Goal: Task Accomplishment & Management: Manage account settings

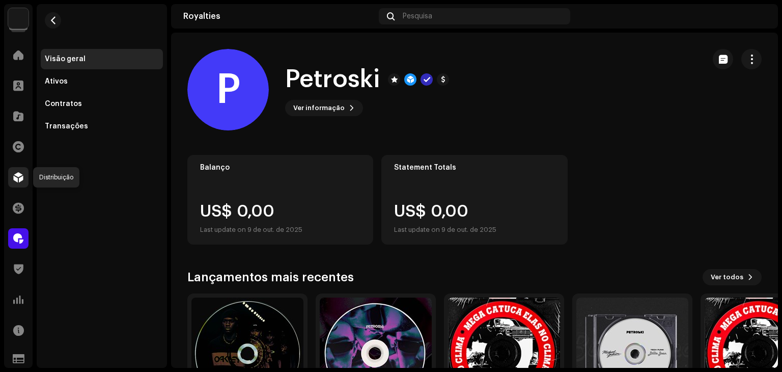
click at [15, 180] on span at bounding box center [18, 177] width 10 height 8
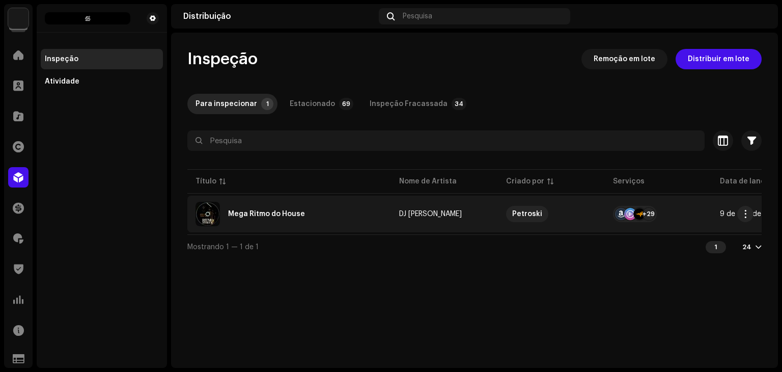
click at [679, 215] on re-a-table-services "+29" at bounding box center [658, 214] width 91 height 16
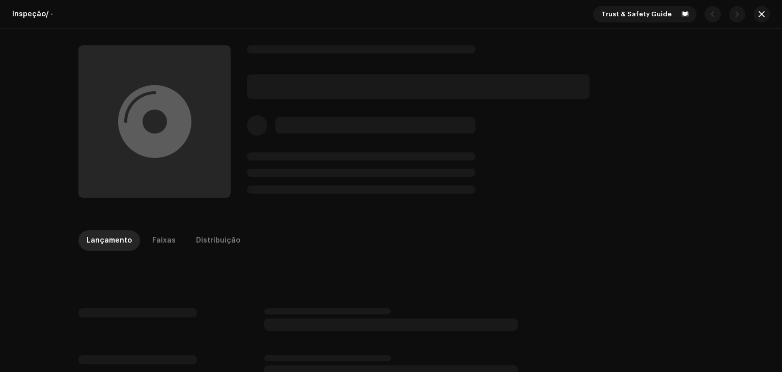
scroll to position [66, 0]
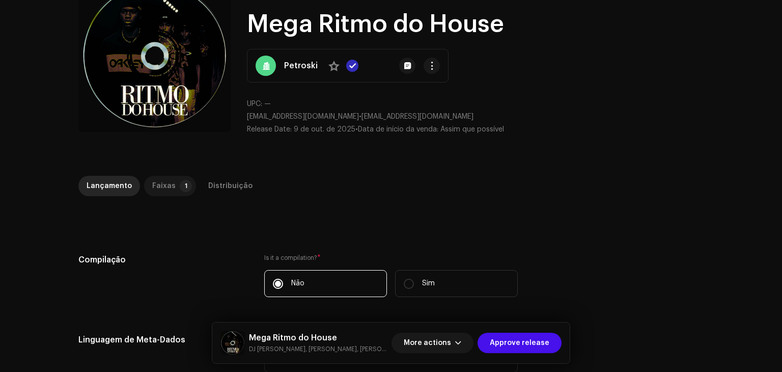
click at [157, 181] on div "Faixas" at bounding box center [163, 186] width 23 height 20
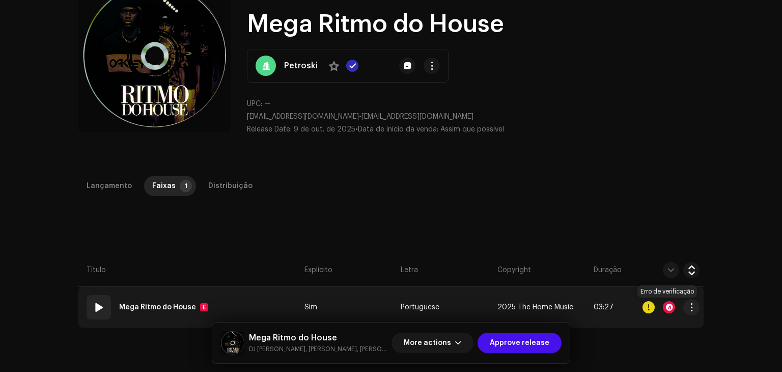
click at [670, 304] on div at bounding box center [669, 307] width 12 height 12
click at [666, 306] on div at bounding box center [669, 307] width 12 height 12
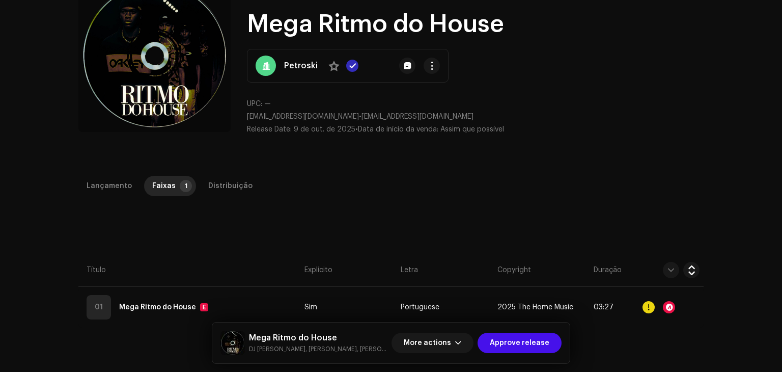
scroll to position [0, 0]
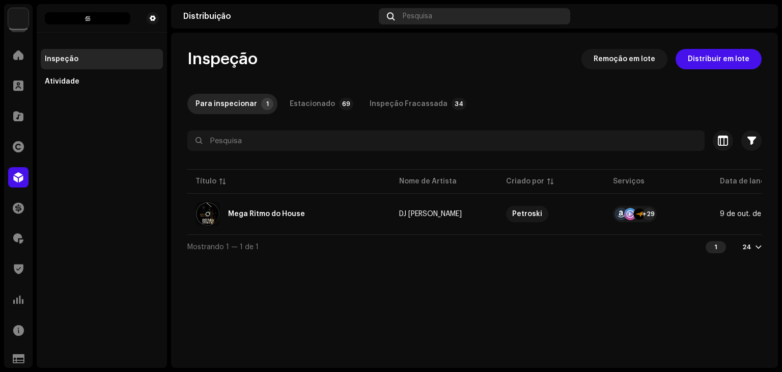
click at [430, 21] on div "Pesquisa" at bounding box center [474, 16] width 191 height 16
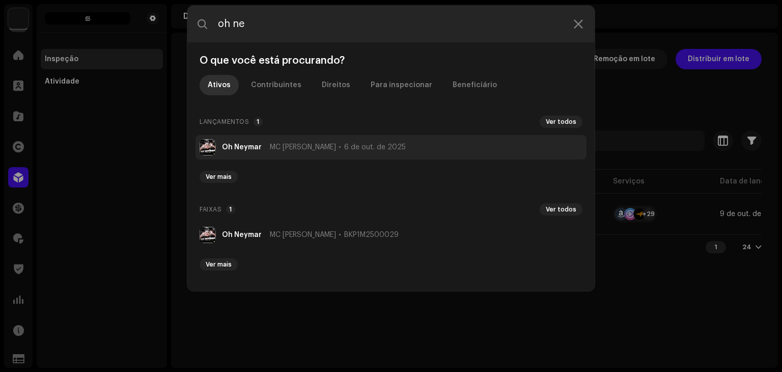
type input "oh ne"
click at [344, 146] on span "6 de out. de 2025" at bounding box center [375, 147] width 62 height 8
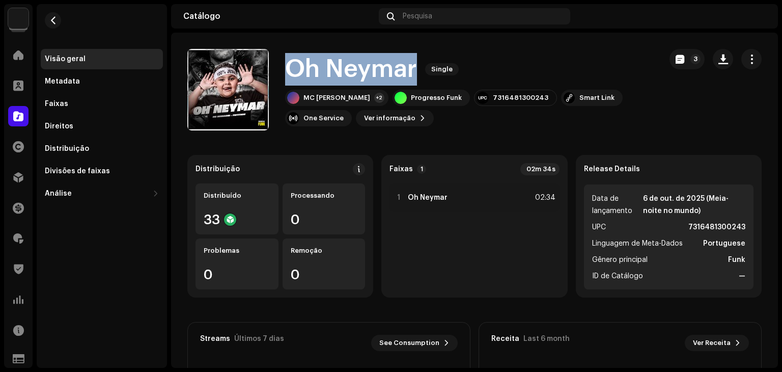
drag, startPoint x: 286, startPoint y: 68, endPoint x: 416, endPoint y: 76, distance: 129.6
click at [416, 76] on h1 "Oh Neymar" at bounding box center [351, 69] width 132 height 33
copy h1 "Oh Neymar"
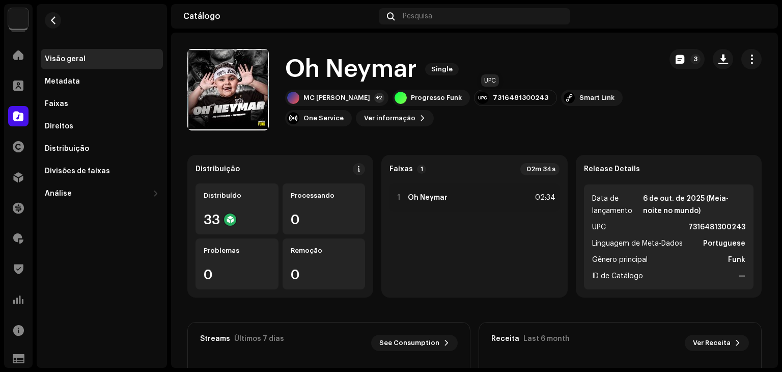
click at [493, 94] on div "7316481300243" at bounding box center [521, 98] width 56 height 8
copy div "7316481300243"
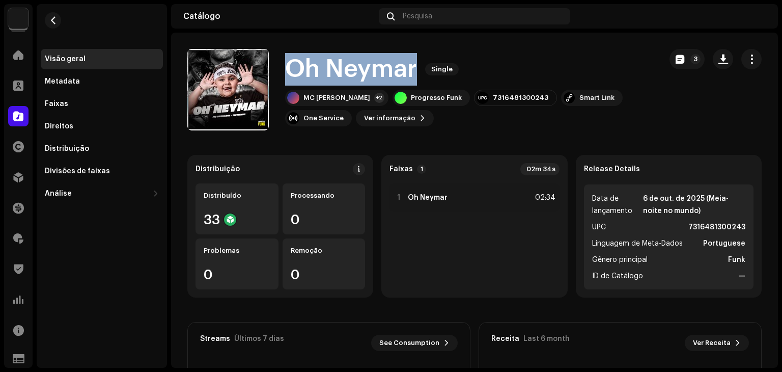
drag, startPoint x: 286, startPoint y: 70, endPoint x: 417, endPoint y: 71, distance: 130.9
click at [417, 71] on div "Oh Neymar Single" at bounding box center [469, 69] width 368 height 33
copy h1 "Oh Neymar"
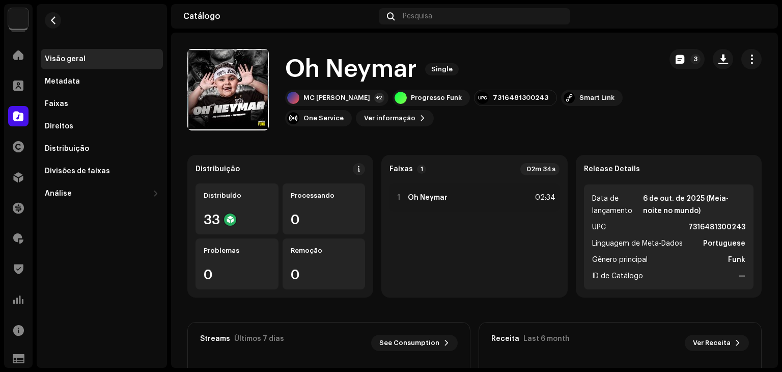
click at [358, 133] on catalog-releases-details-overview "Oh Neymar Single 3 Oh Neymar Single MC BERNADIN +2 Progresso Funk 7316481300243…" at bounding box center [474, 287] width 607 height 509
click at [391, 117] on span "Ver informação" at bounding box center [389, 118] width 51 height 20
click at [420, 115] on span at bounding box center [423, 118] width 6 height 8
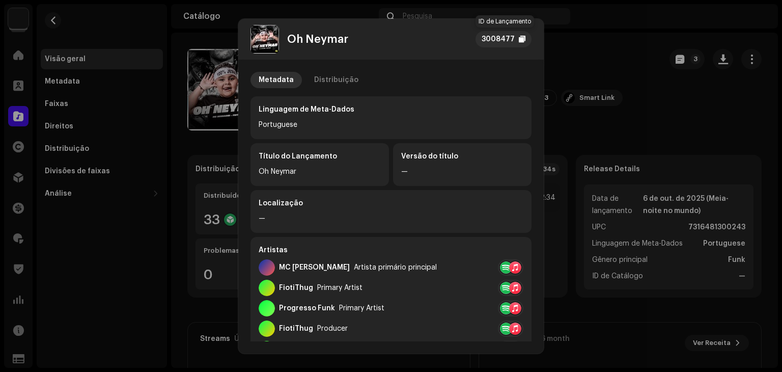
click at [523, 36] on div at bounding box center [522, 39] width 7 height 8
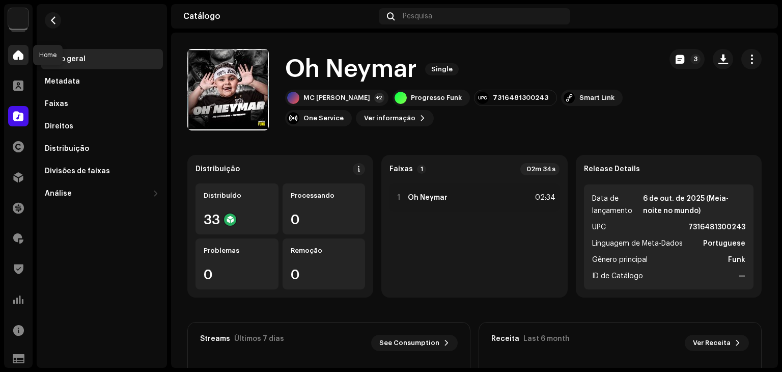
click at [16, 46] on div at bounding box center [18, 55] width 20 height 20
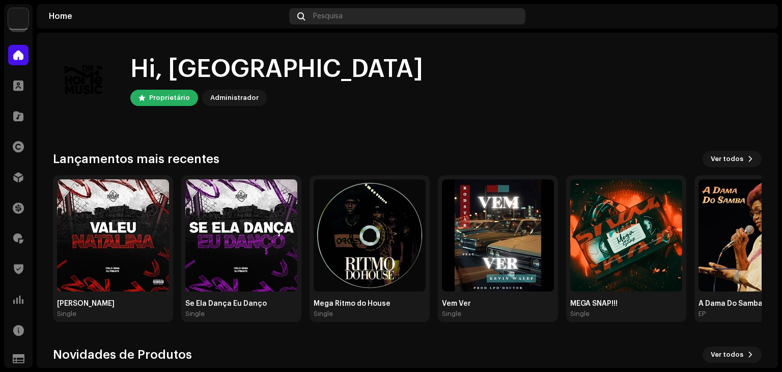
click at [331, 20] on div "Pesquisa" at bounding box center [407, 16] width 236 height 16
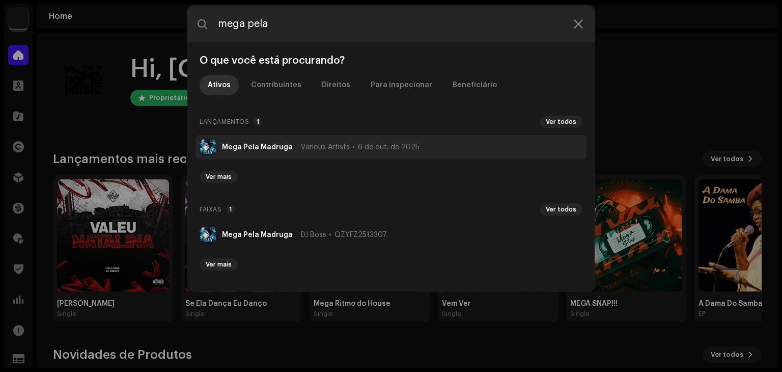
type input "mega pela"
click at [340, 149] on span "Various Artists" at bounding box center [325, 147] width 49 height 8
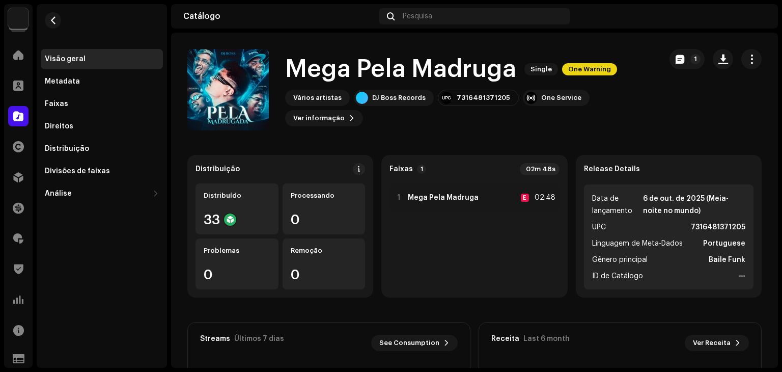
drag, startPoint x: 770, startPoint y: 103, endPoint x: 772, endPoint y: 110, distance: 7.4
click at [772, 110] on div "Mega Pela Madruga Single One Warning 1 Mega Pela Madruga Single One Warning Vár…" at bounding box center [474, 200] width 607 height 335
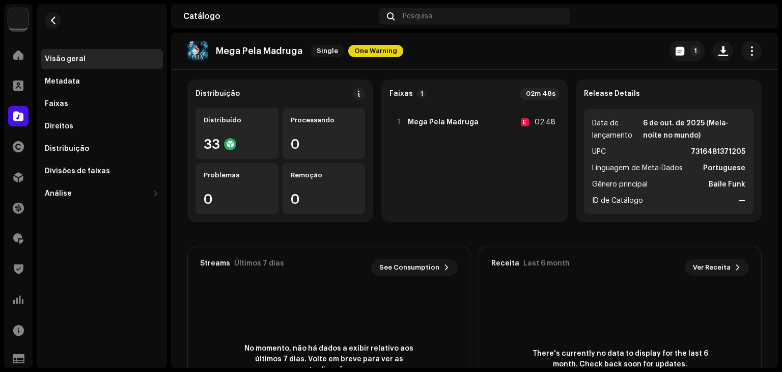
scroll to position [60, 0]
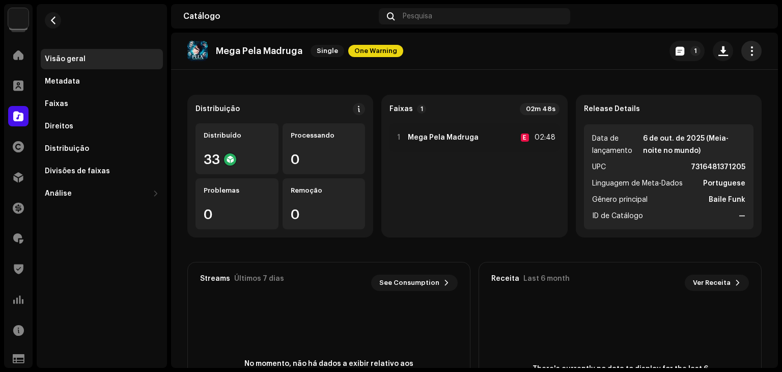
click at [747, 49] on span "button" at bounding box center [752, 51] width 10 height 8
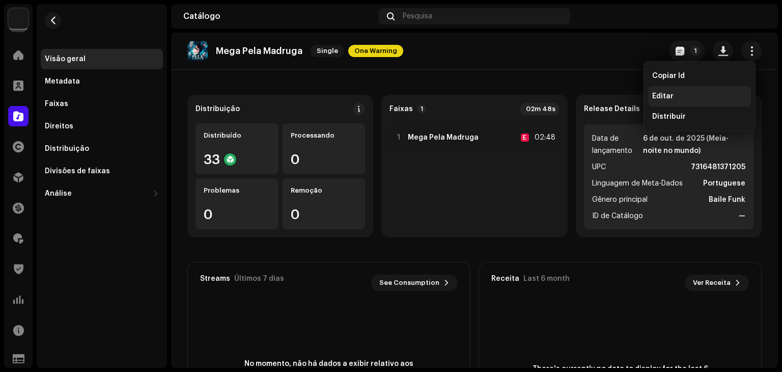
click at [703, 91] on div "Editar" at bounding box center [699, 96] width 103 height 20
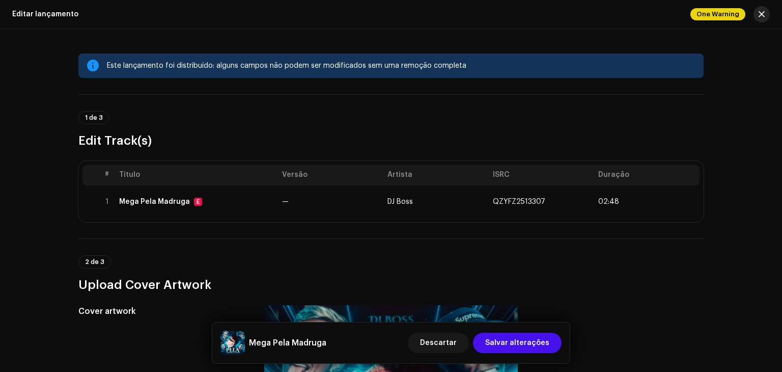
click at [760, 18] on span "button" at bounding box center [762, 14] width 6 height 8
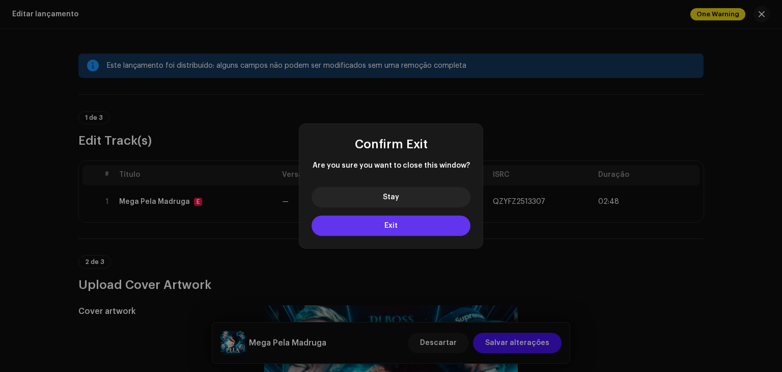
click at [408, 229] on button "Exit" at bounding box center [391, 225] width 159 height 20
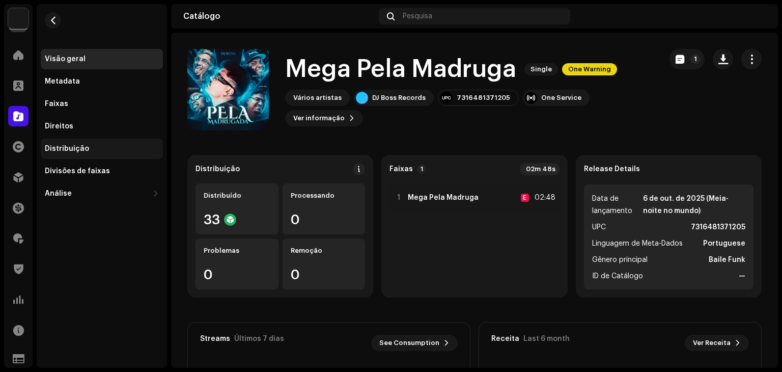
click at [77, 145] on div "Distribuição" at bounding box center [67, 149] width 44 height 8
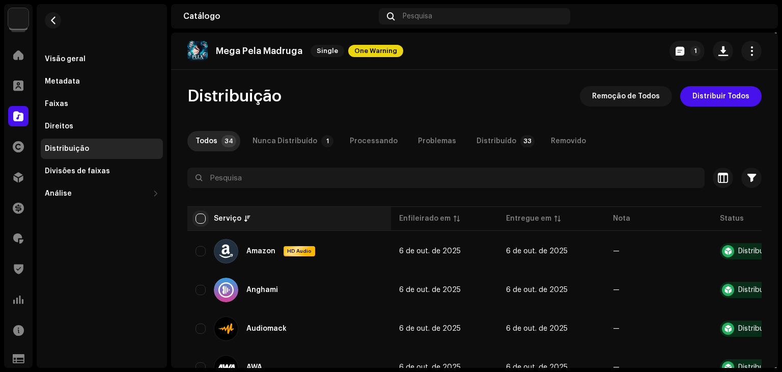
click at [202, 215] on input "checkbox" at bounding box center [201, 218] width 10 height 10
checkbox input "true"
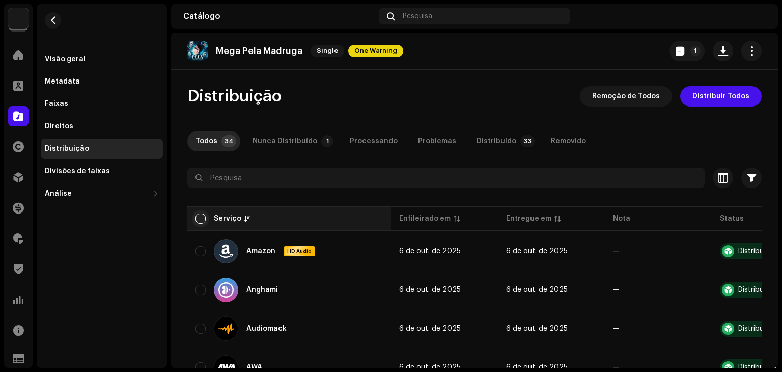
checkbox input "true"
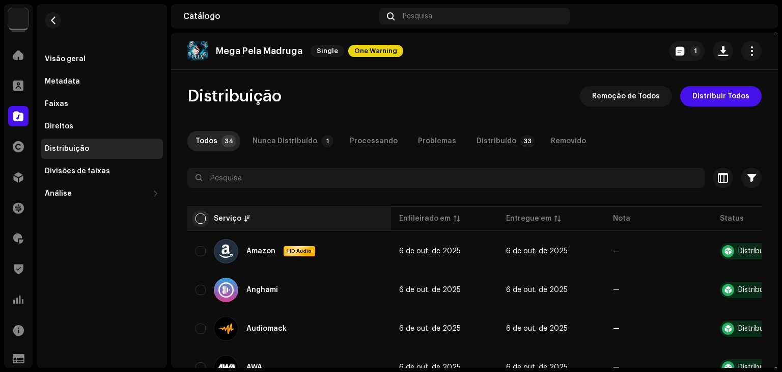
checkbox input "true"
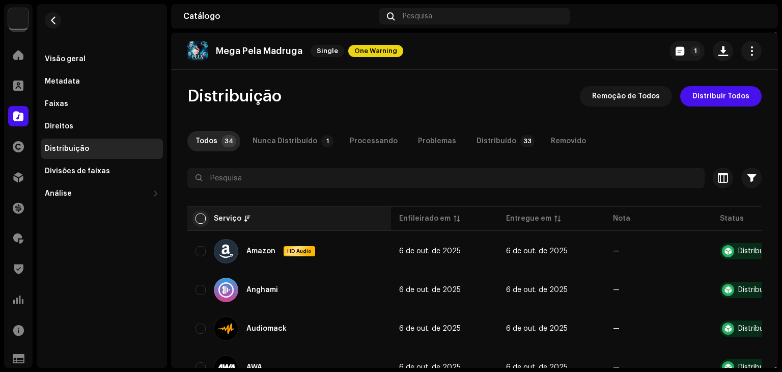
checkbox input "true"
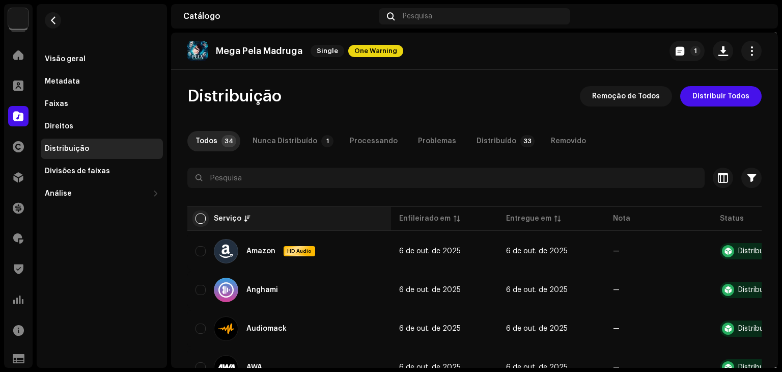
checkbox input "true"
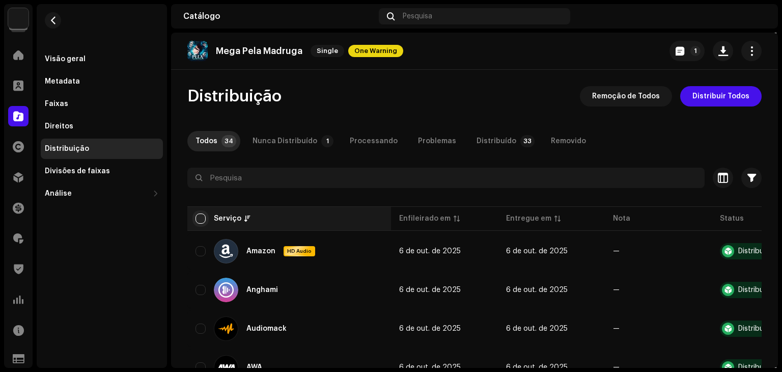
checkbox input "true"
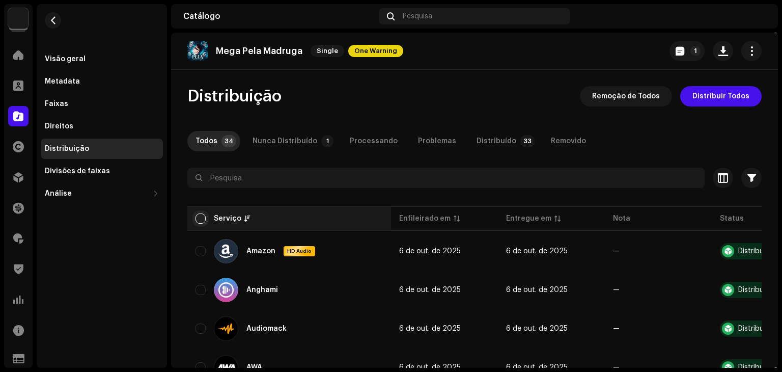
checkbox input "true"
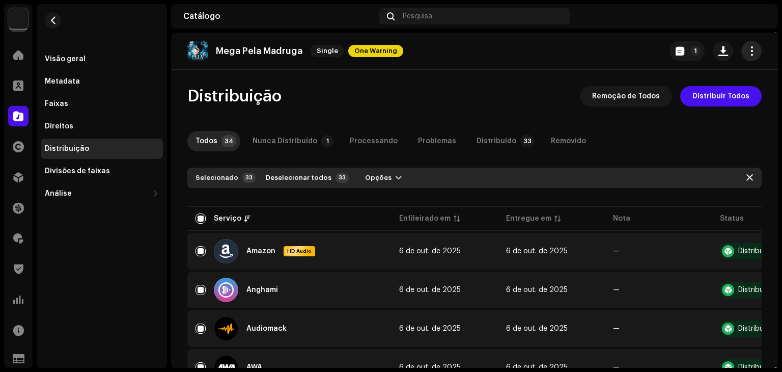
click at [748, 51] on span "button" at bounding box center [752, 51] width 10 height 8
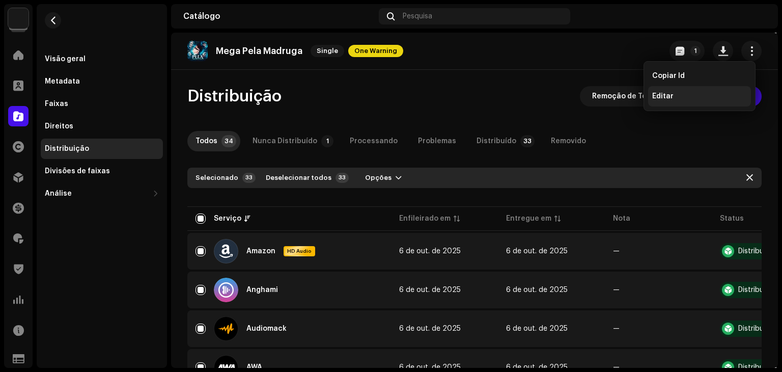
click at [720, 96] on div "Editar" at bounding box center [699, 96] width 95 height 8
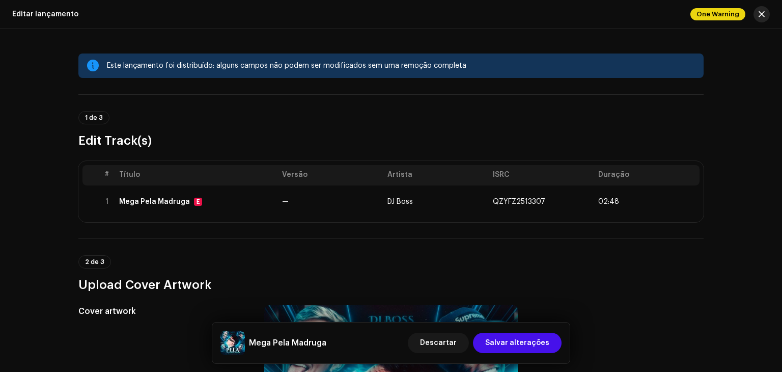
click at [759, 15] on span "button" at bounding box center [762, 14] width 6 height 8
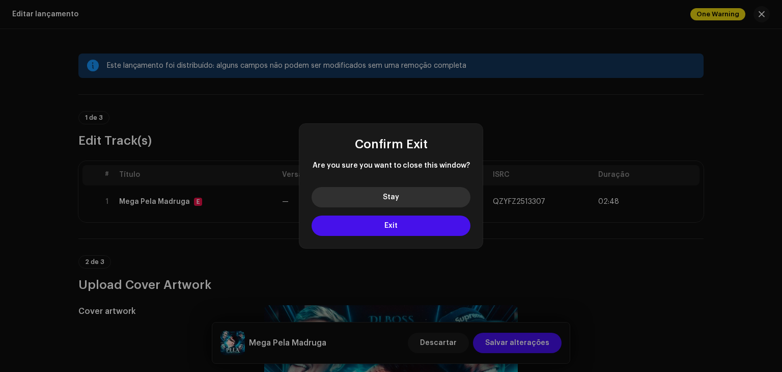
click at [431, 201] on button "Stay" at bounding box center [391, 197] width 159 height 20
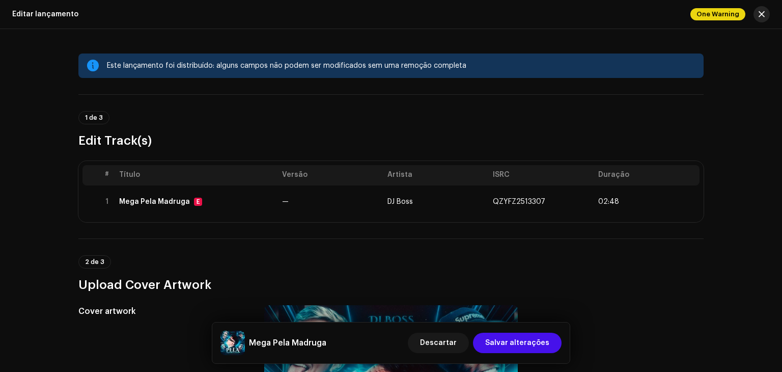
click at [764, 15] on span "button" at bounding box center [762, 14] width 6 height 8
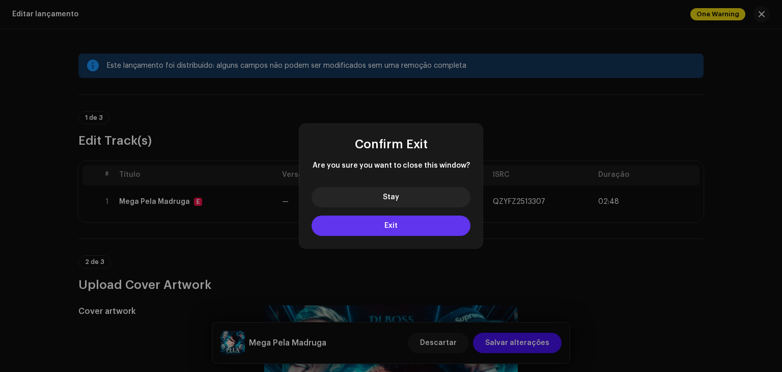
click at [431, 231] on button "Exit" at bounding box center [391, 225] width 159 height 20
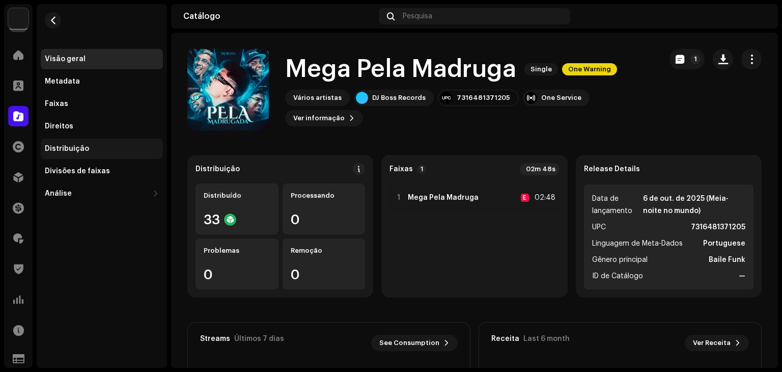
click at [95, 152] on div "Distribuição" at bounding box center [102, 149] width 114 height 8
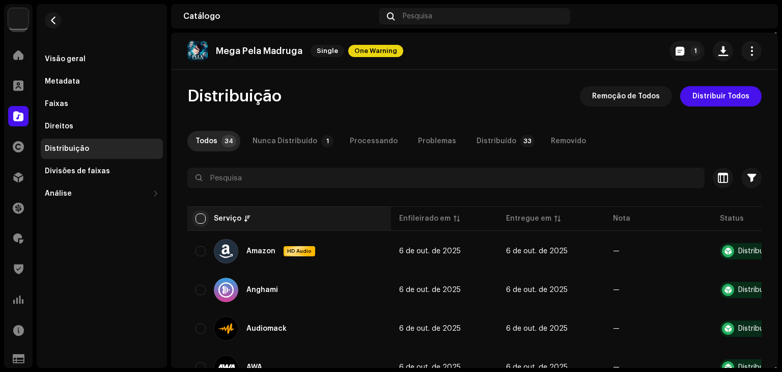
click at [202, 215] on input "checkbox" at bounding box center [201, 218] width 10 height 10
checkbox input "true"
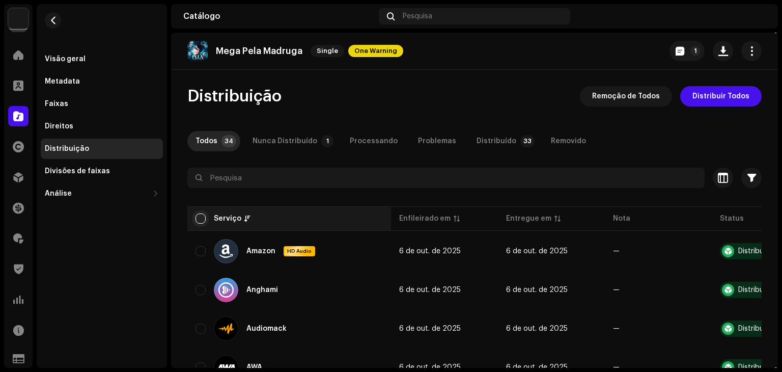
checkbox input "true"
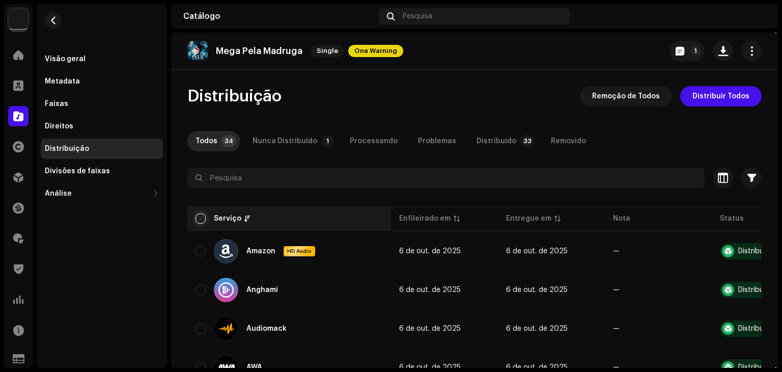
checkbox input "true"
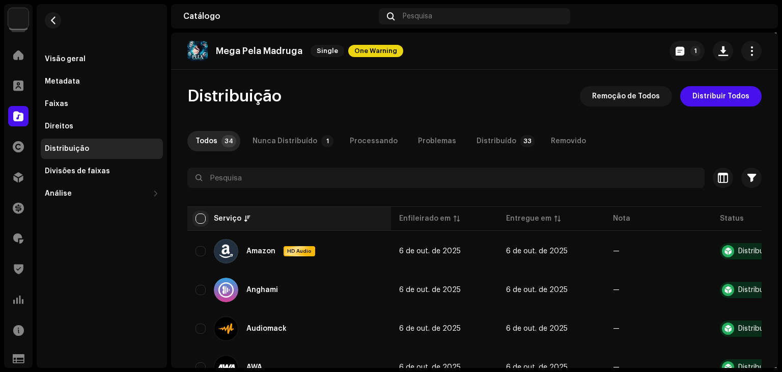
checkbox input "true"
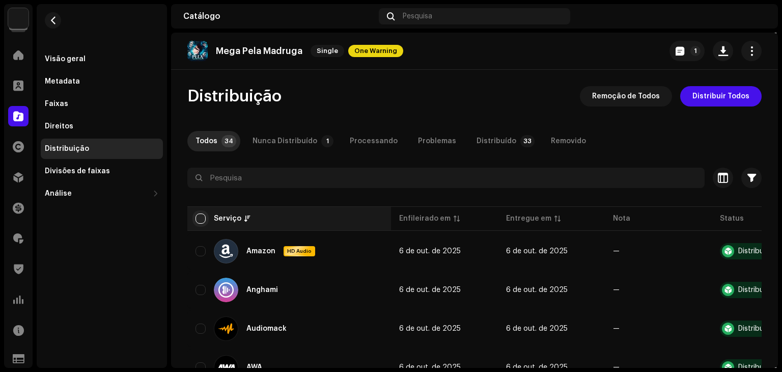
checkbox input "true"
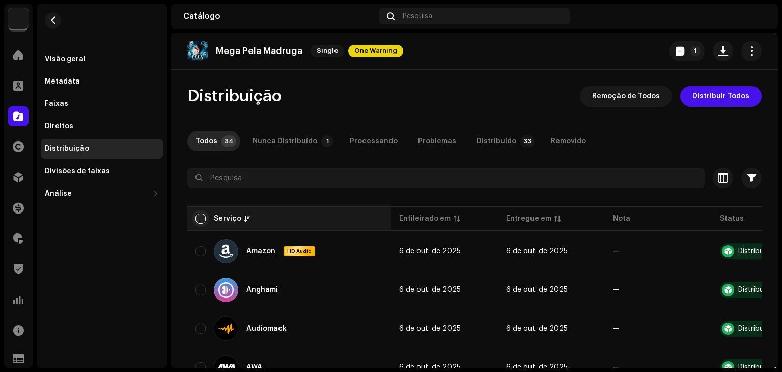
checkbox input "true"
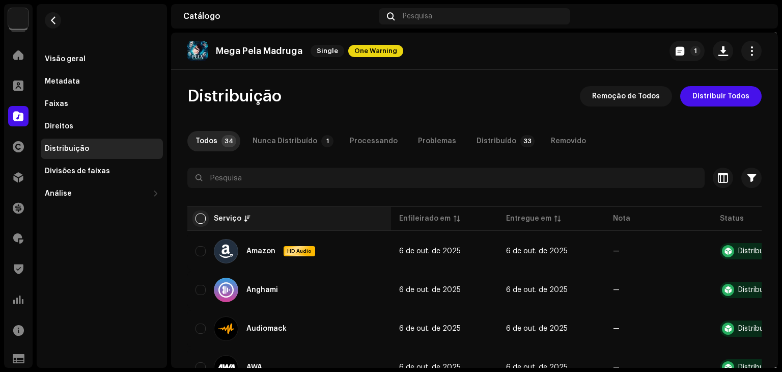
checkbox input "true"
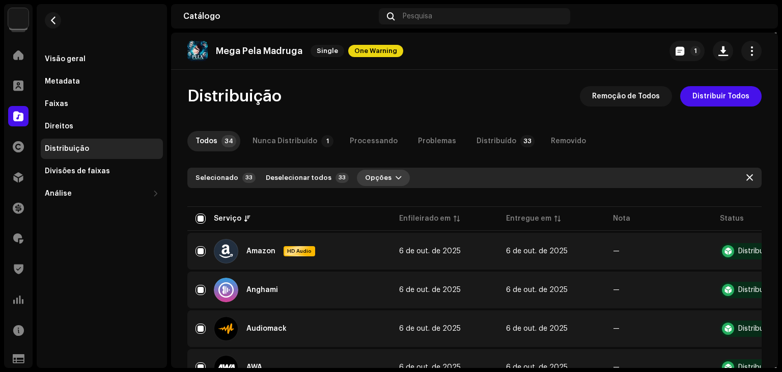
click at [377, 175] on span "Opções" at bounding box center [378, 178] width 26 height 20
click at [379, 199] on span "Distribuir" at bounding box center [374, 201] width 34 height 8
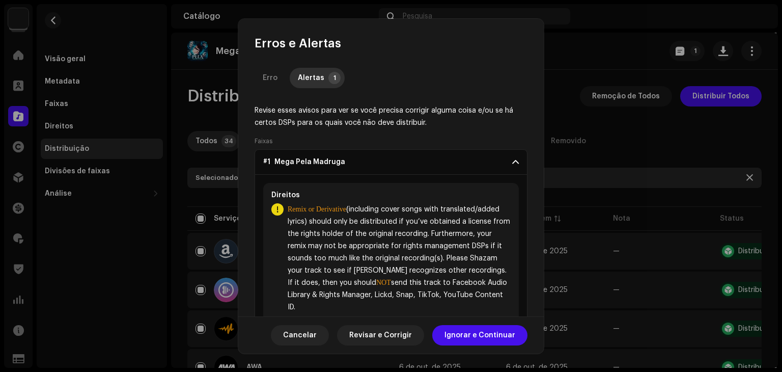
scroll to position [31, 0]
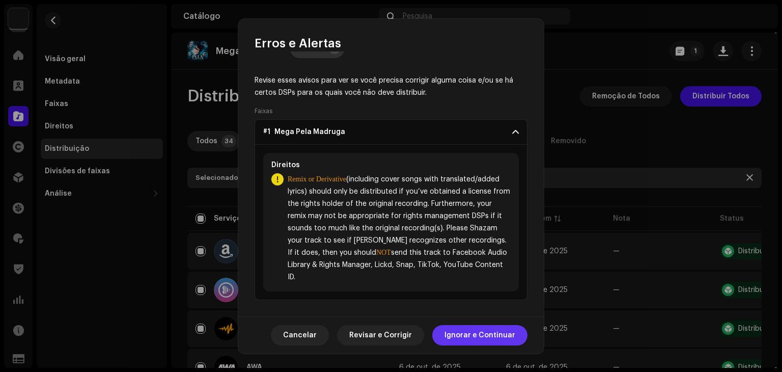
click at [491, 336] on span "Ignorar e Continuar" at bounding box center [480, 335] width 71 height 20
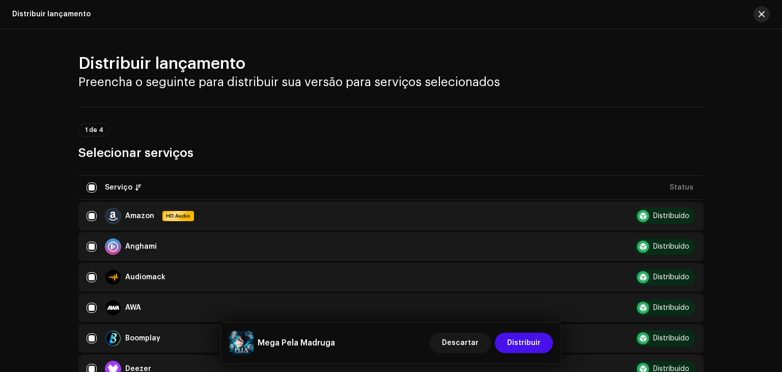
click at [761, 17] on span "button" at bounding box center [762, 14] width 6 height 8
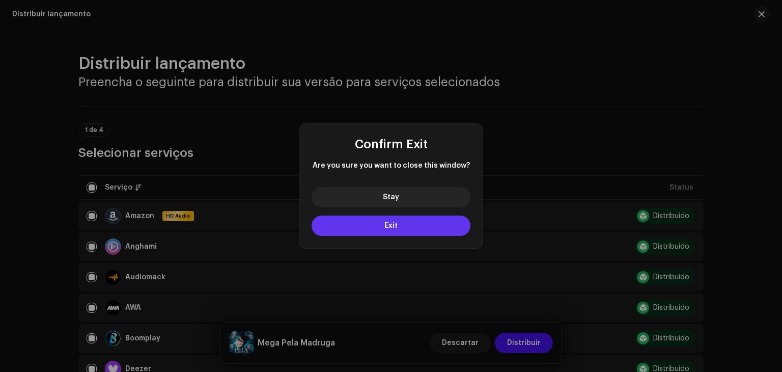
click at [386, 227] on span "Exit" at bounding box center [390, 225] width 13 height 7
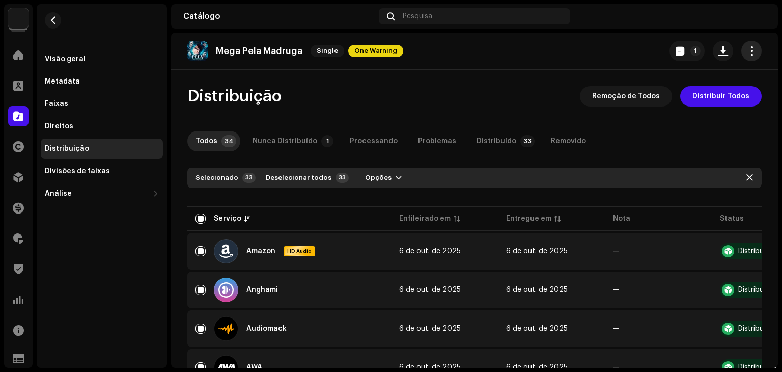
click at [741, 54] on button "button" at bounding box center [751, 51] width 20 height 20
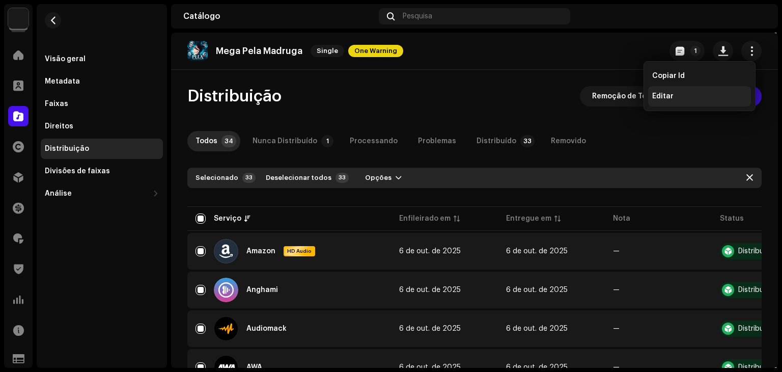
click at [697, 95] on div "Editar" at bounding box center [699, 96] width 95 height 8
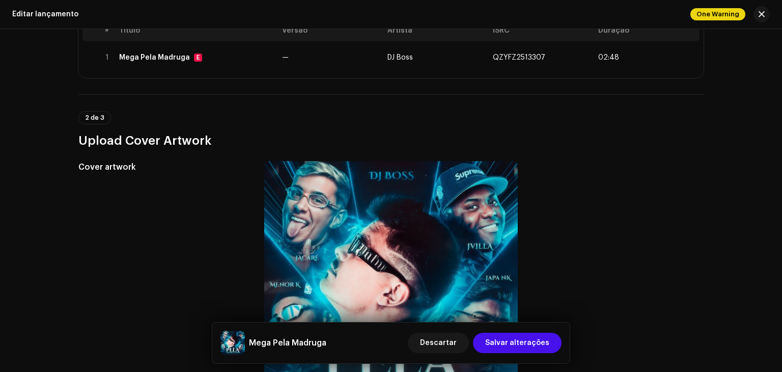
scroll to position [88, 0]
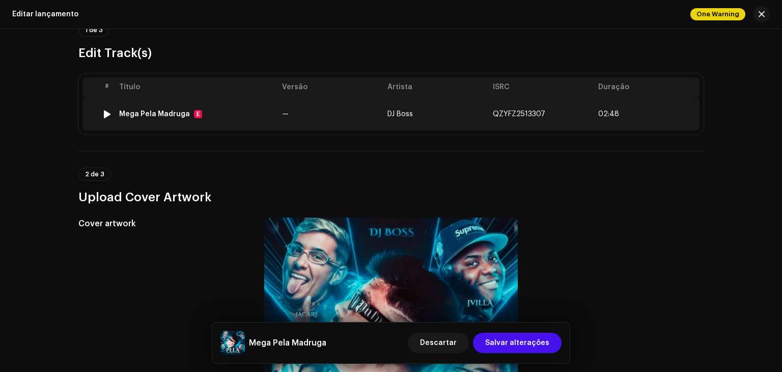
click at [465, 116] on td "DJ Boss" at bounding box center [435, 114] width 105 height 33
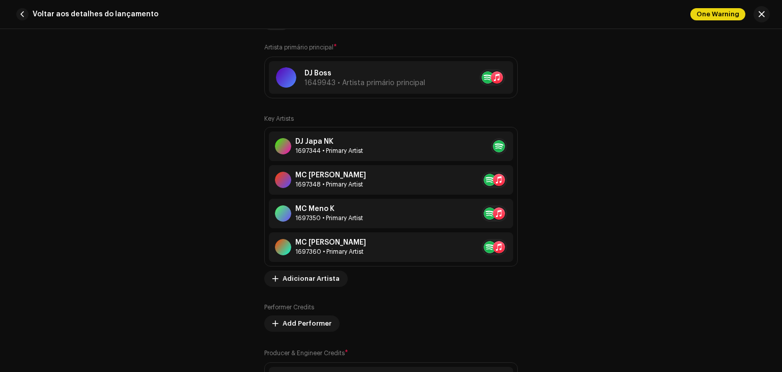
scroll to position [689, 0]
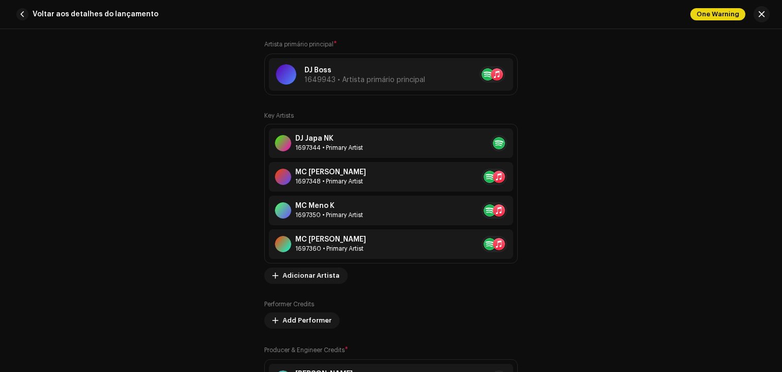
click at [774, 149] on div "Esta faixa foi distribuída: alguns campos não podem ser modificados sem que o s…" at bounding box center [391, 200] width 782 height 343
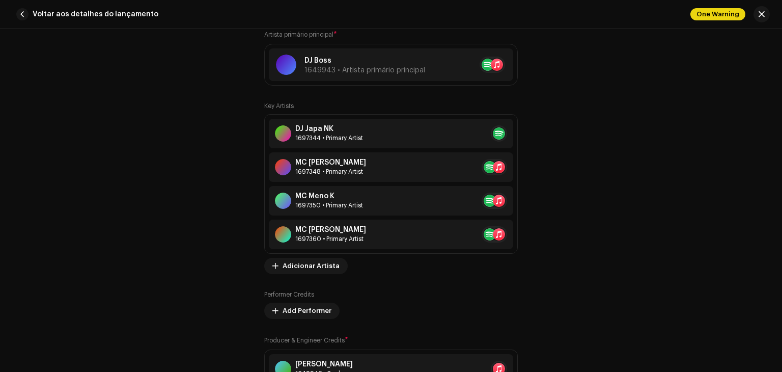
scroll to position [695, 0]
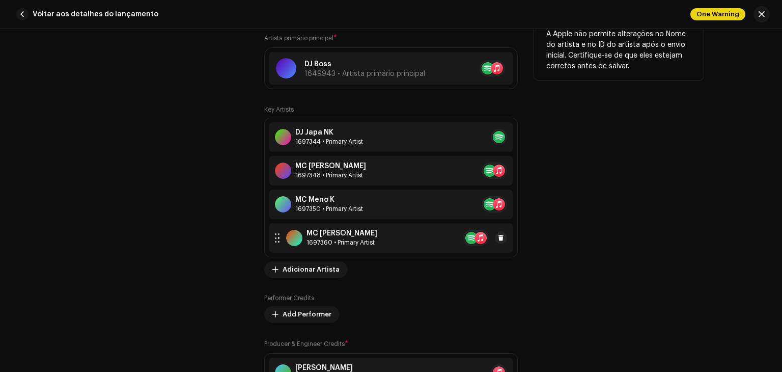
click at [348, 241] on div "1697360 • Primary Artist" at bounding box center [342, 242] width 71 height 8
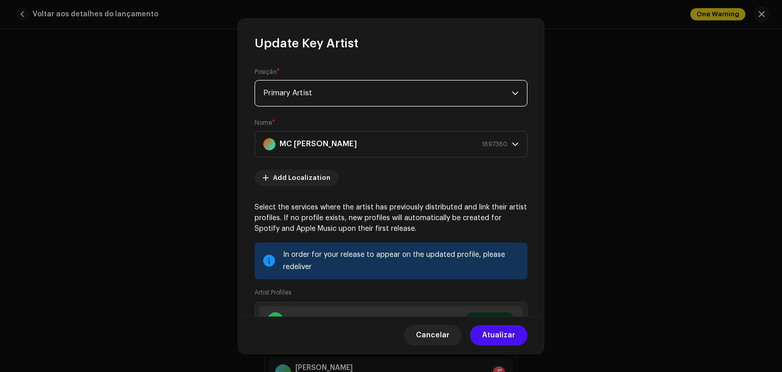
click at [505, 98] on span "Primary Artist" at bounding box center [387, 92] width 248 height 25
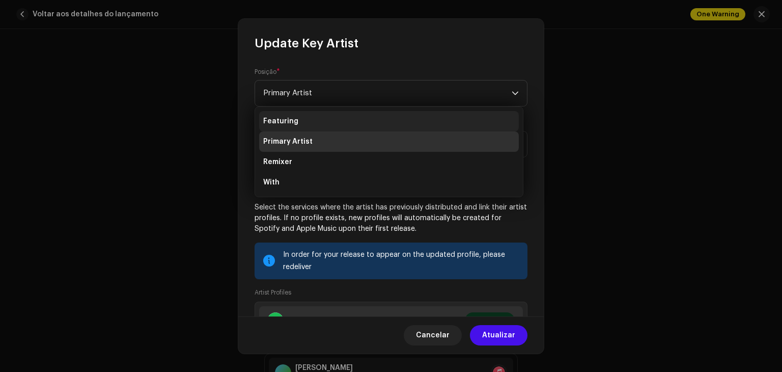
click at [314, 118] on li "Featuring" at bounding box center [389, 121] width 260 height 20
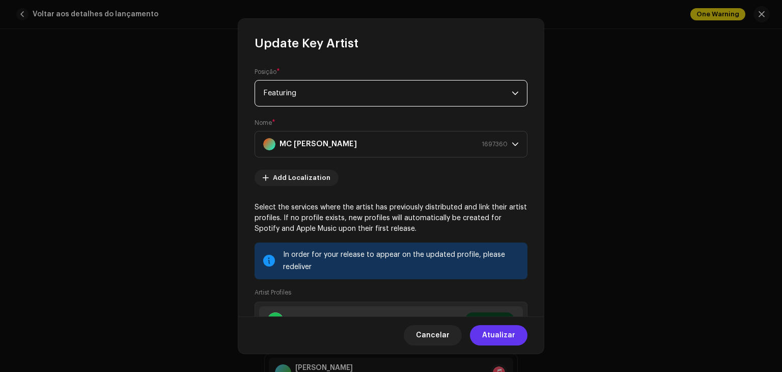
click at [513, 336] on span "Atualizar" at bounding box center [498, 335] width 33 height 20
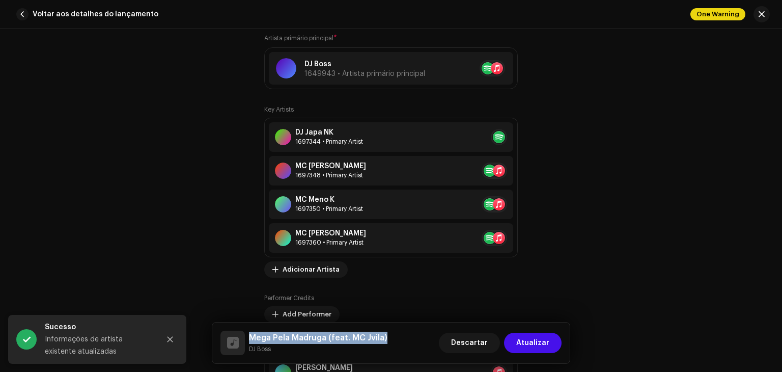
drag, startPoint x: 251, startPoint y: 337, endPoint x: 387, endPoint y: 336, distance: 136.5
click at [387, 336] on div "Mega Pela Madruga (feat. MC [PERSON_NAME]) DJ Boss Descartar Atualizar" at bounding box center [390, 342] width 341 height 24
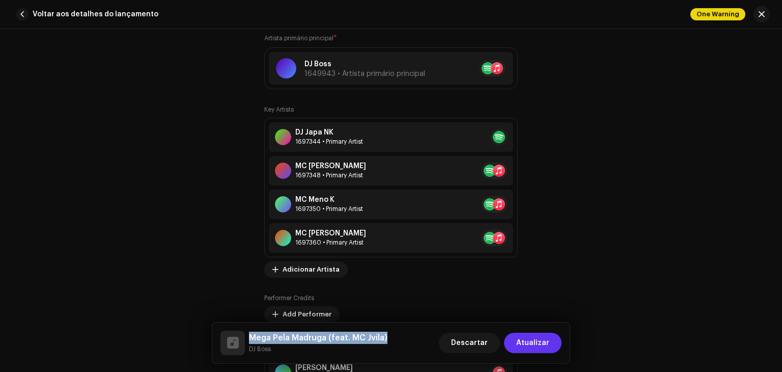
click at [532, 347] on span "Atualizar" at bounding box center [532, 343] width 33 height 20
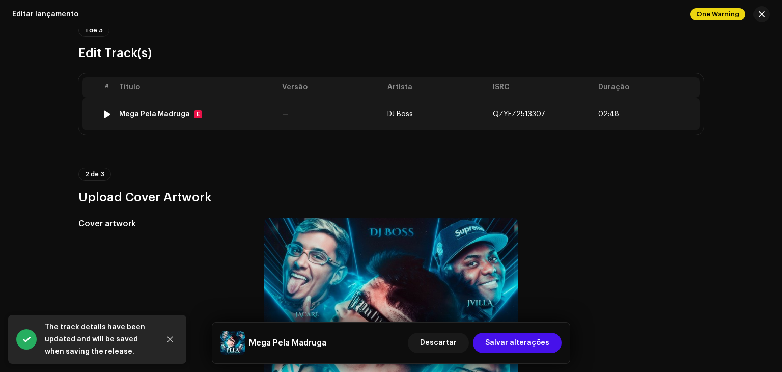
click at [105, 115] on div at bounding box center [107, 114] width 8 height 8
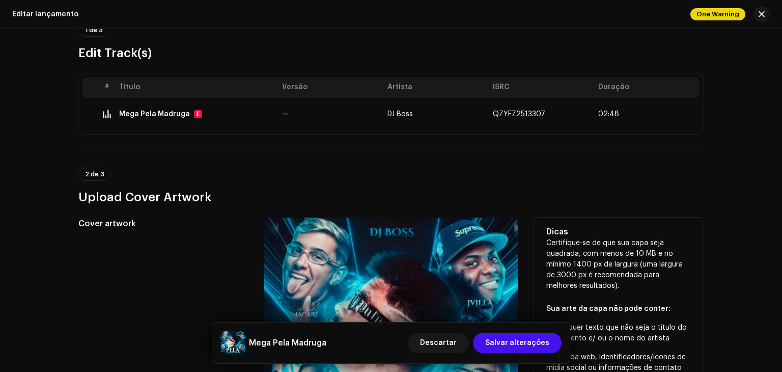
click at [575, 230] on h5 "Dicas" at bounding box center [618, 232] width 145 height 12
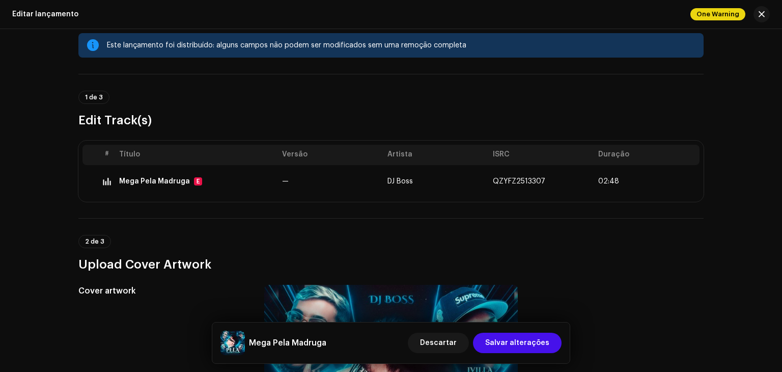
scroll to position [0, 0]
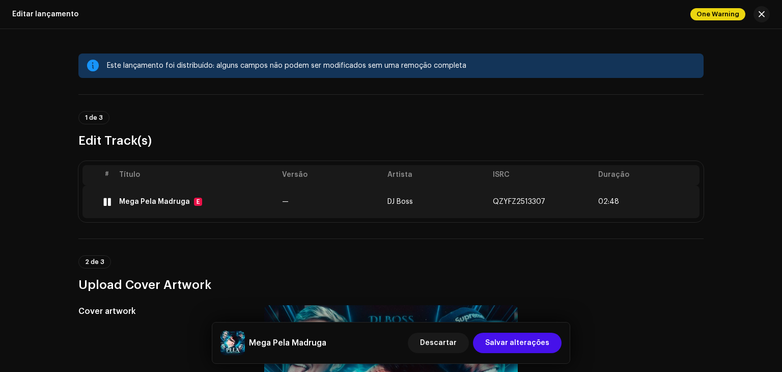
click at [104, 201] on div at bounding box center [107, 202] width 8 height 8
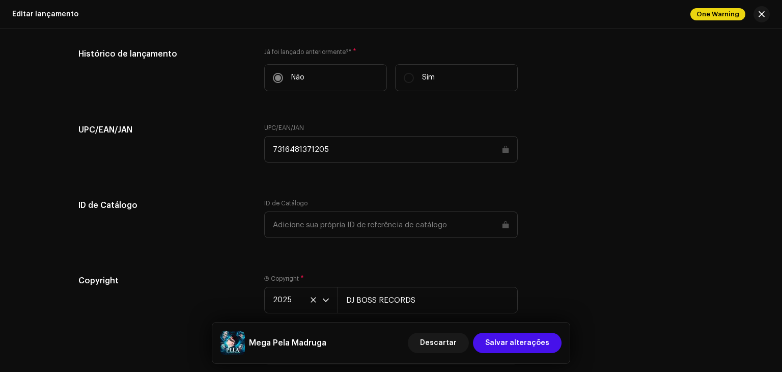
scroll to position [1305, 0]
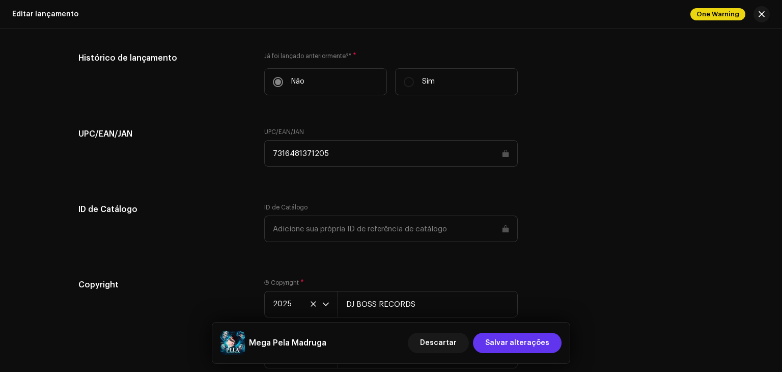
click at [517, 344] on span "Salvar alterações" at bounding box center [517, 343] width 64 height 20
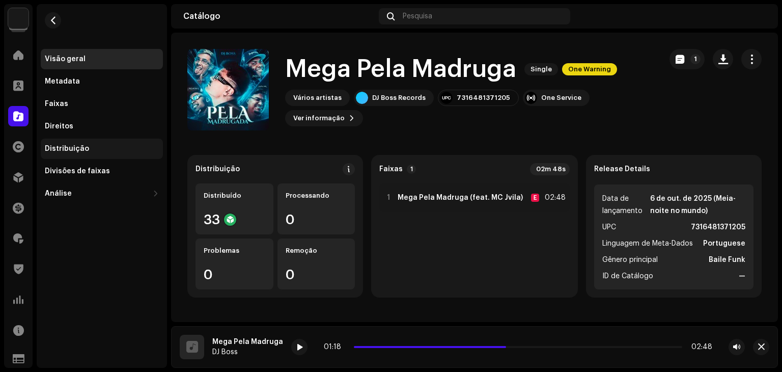
click at [84, 146] on div "Distribuição" at bounding box center [67, 149] width 44 height 8
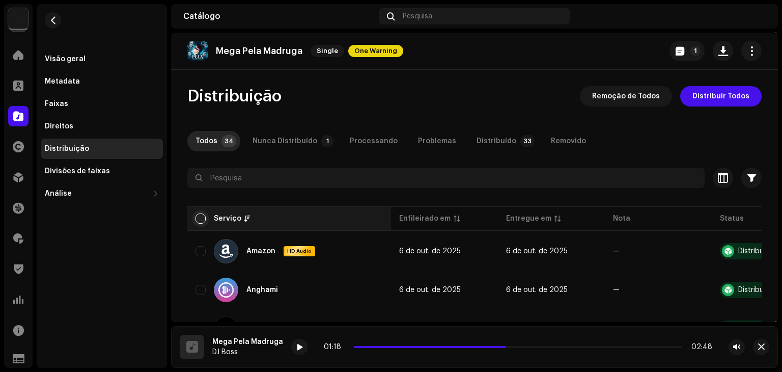
click at [199, 216] on input "checkbox" at bounding box center [201, 218] width 10 height 10
checkbox input "true"
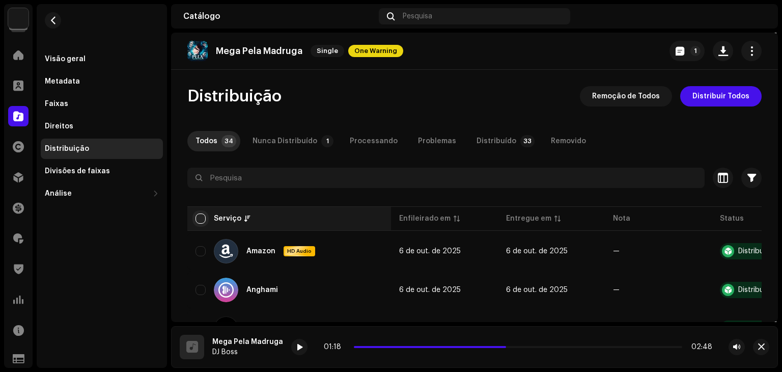
checkbox input "true"
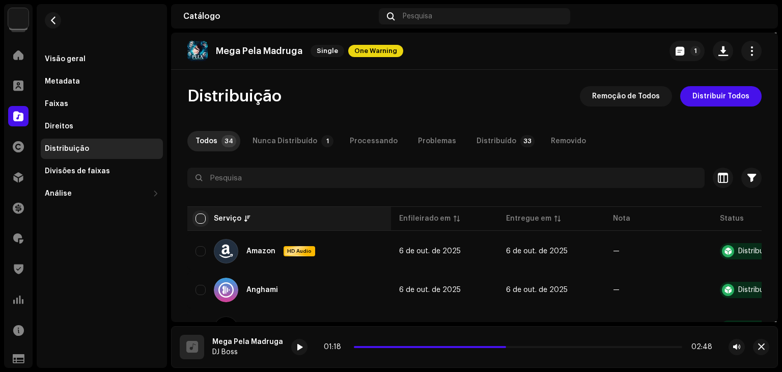
checkbox input "true"
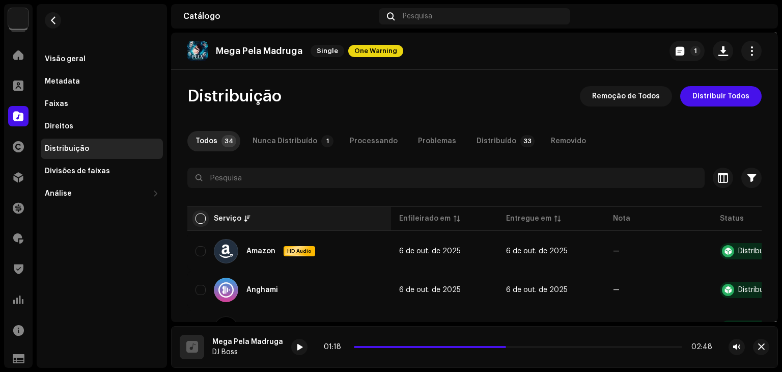
checkbox input "true"
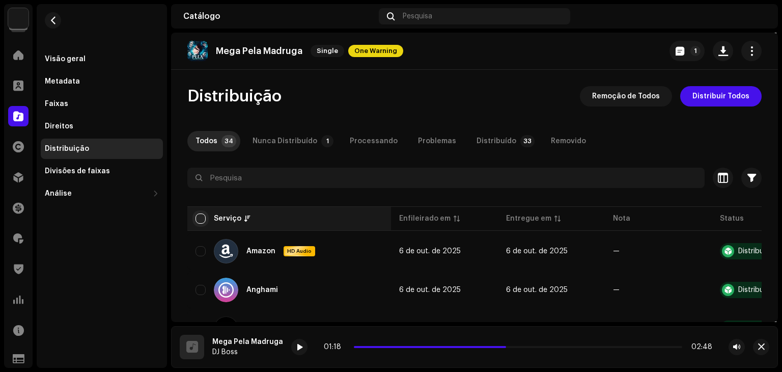
checkbox input "true"
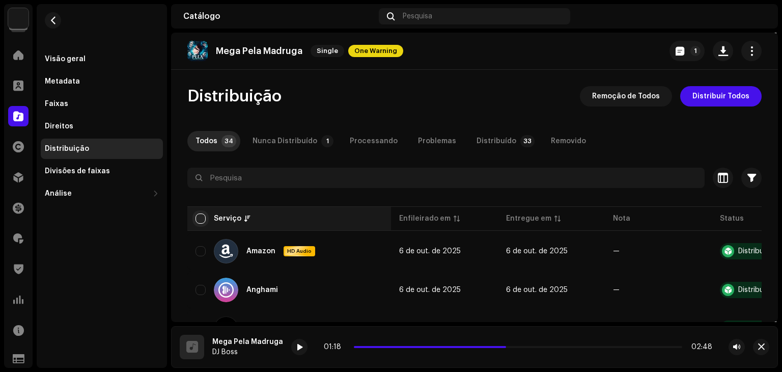
checkbox input "true"
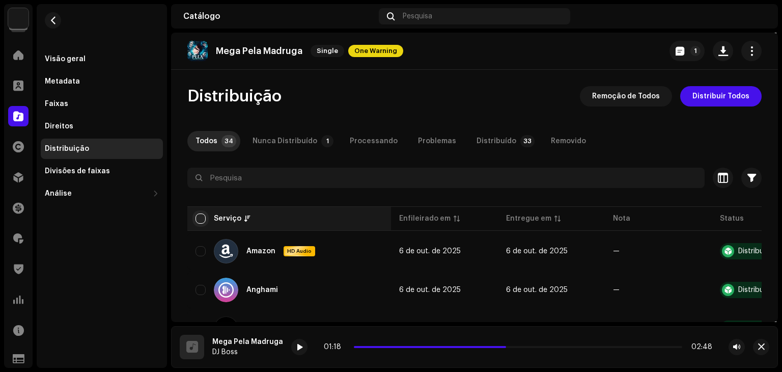
checkbox input "true"
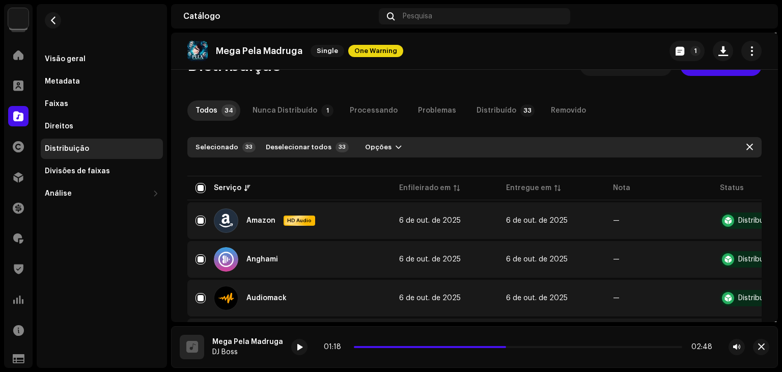
scroll to position [26, 0]
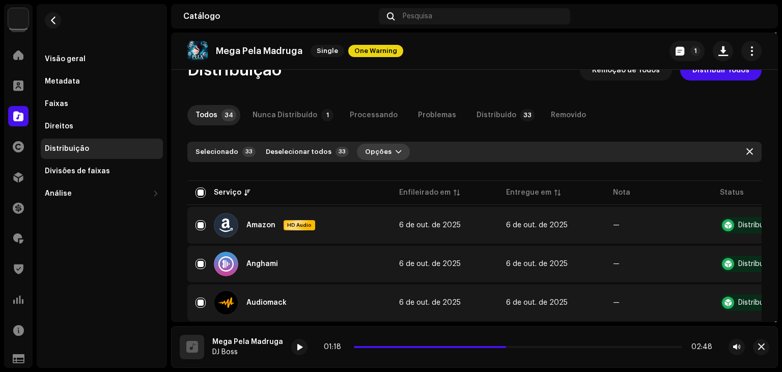
click at [373, 150] on span "Opções" at bounding box center [378, 152] width 26 height 20
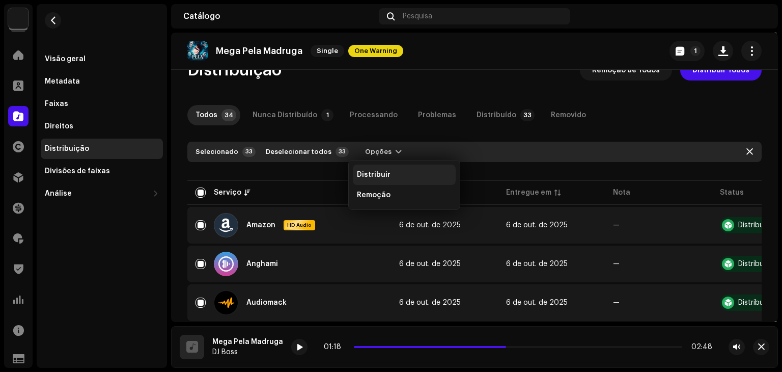
click at [376, 172] on span "Distribuir" at bounding box center [374, 175] width 34 height 8
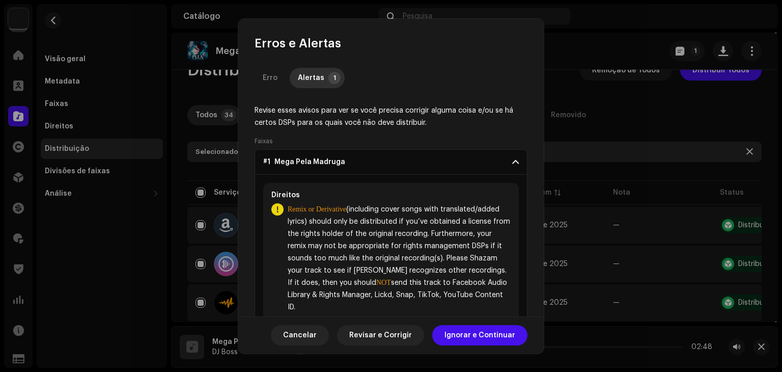
scroll to position [31, 0]
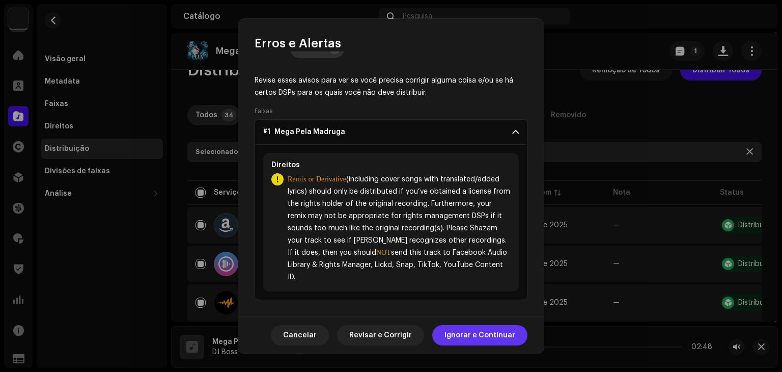
click at [461, 336] on span "Ignorar e Continuar" at bounding box center [480, 335] width 71 height 20
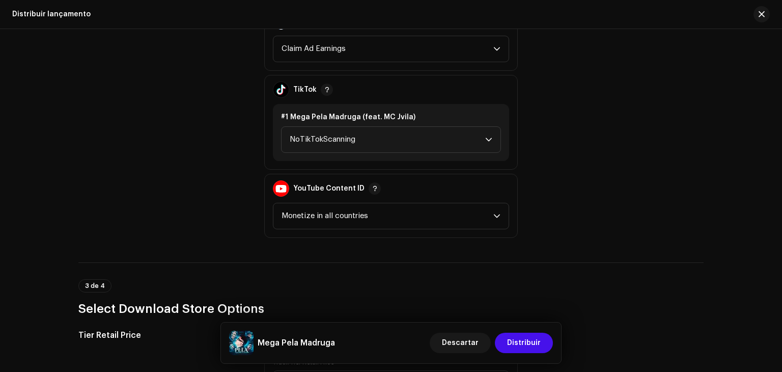
scroll to position [1329, 0]
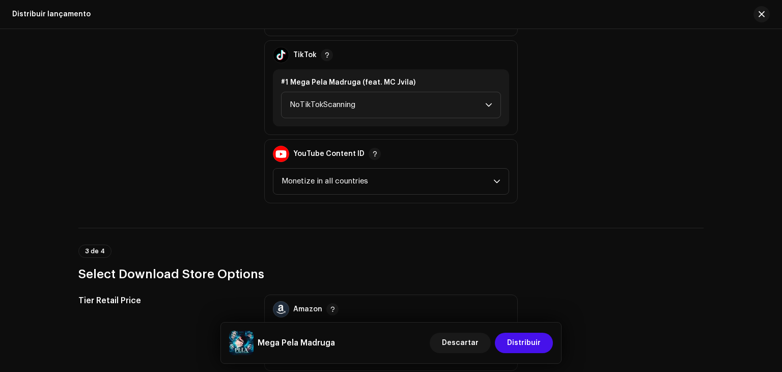
drag, startPoint x: 777, startPoint y: 280, endPoint x: 777, endPoint y: 309, distance: 29.0
click at [777, 309] on div "Distribuir lançamento Preencha o seguinte para distribuir sua versão para servi…" at bounding box center [391, 200] width 782 height 343
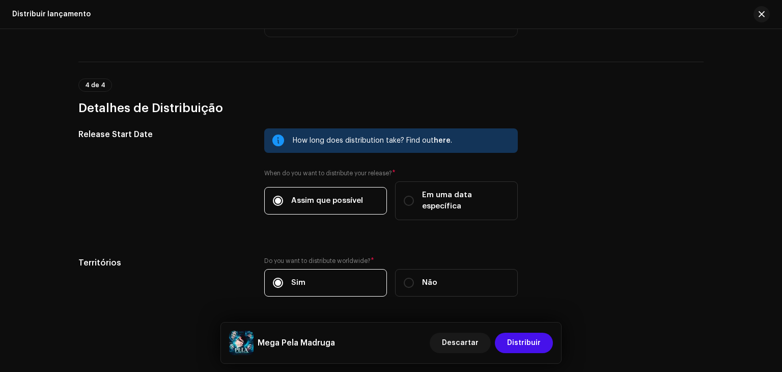
scroll to position [1766, 0]
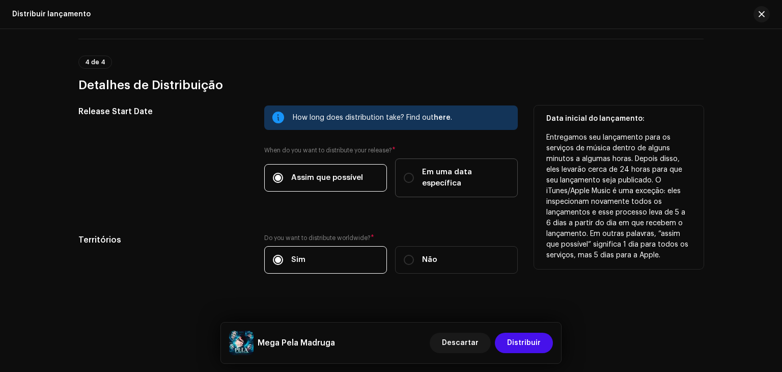
click at [424, 172] on span "Em uma data específica" at bounding box center [465, 178] width 87 height 22
click at [414, 173] on input "Em uma data específica" at bounding box center [409, 178] width 10 height 10
radio input "true"
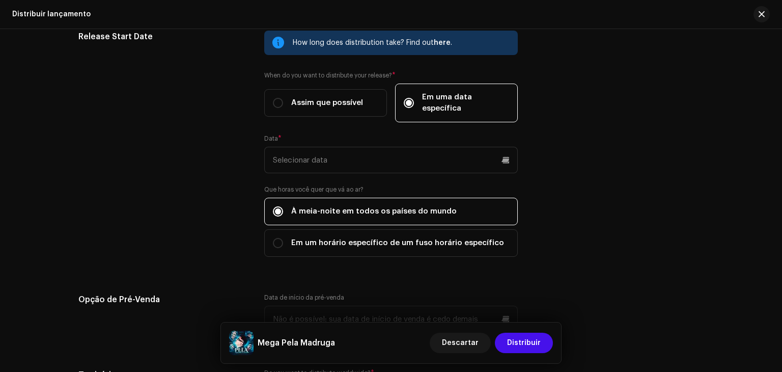
scroll to position [1860, 0]
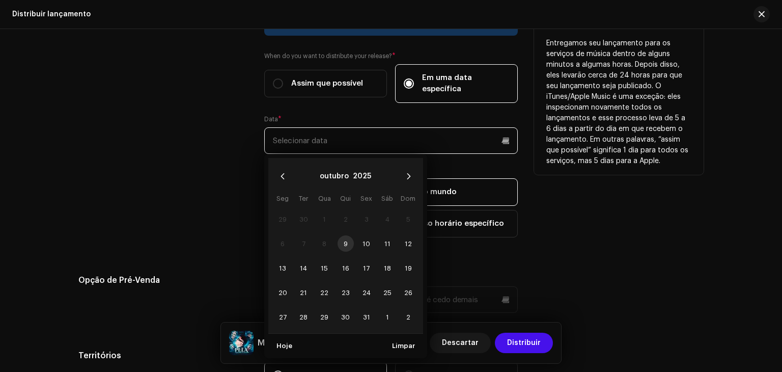
click at [373, 127] on input "text" at bounding box center [391, 140] width 254 height 26
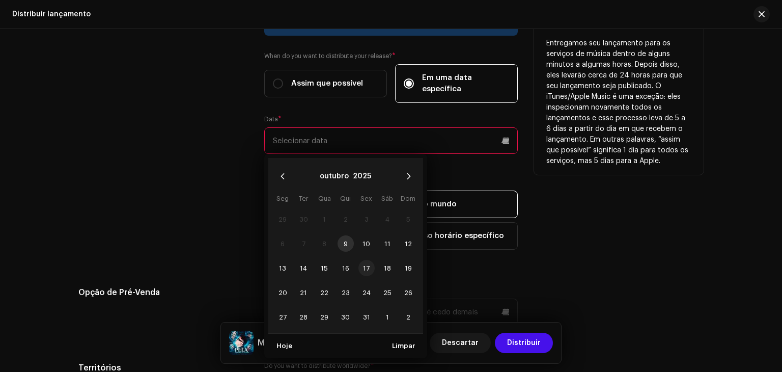
click at [364, 260] on span "17" at bounding box center [366, 268] width 16 height 16
type input "[DATE]"
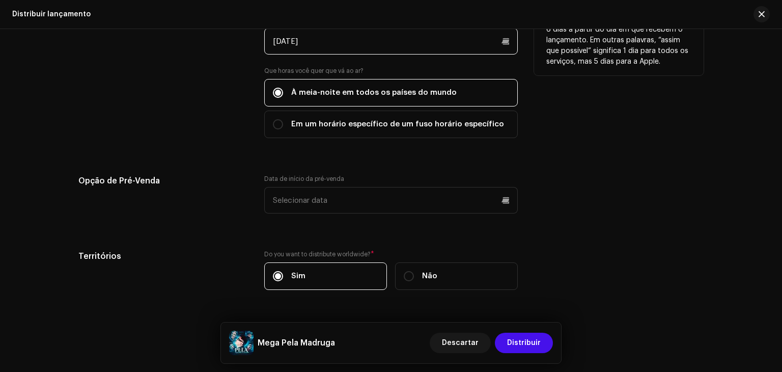
scroll to position [1976, 0]
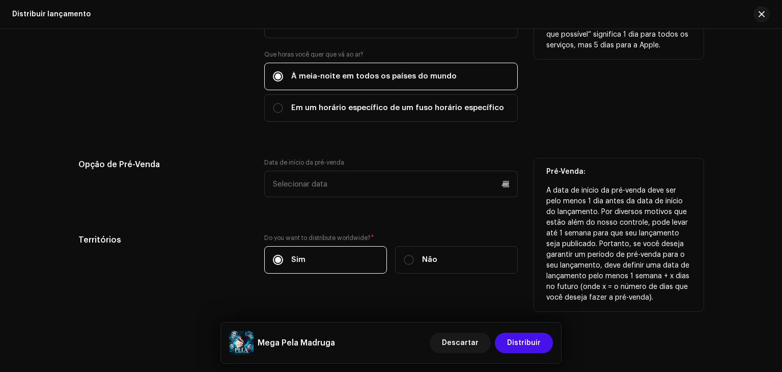
click at [388, 158] on div "Data de início da pré-venda" at bounding box center [391, 177] width 254 height 39
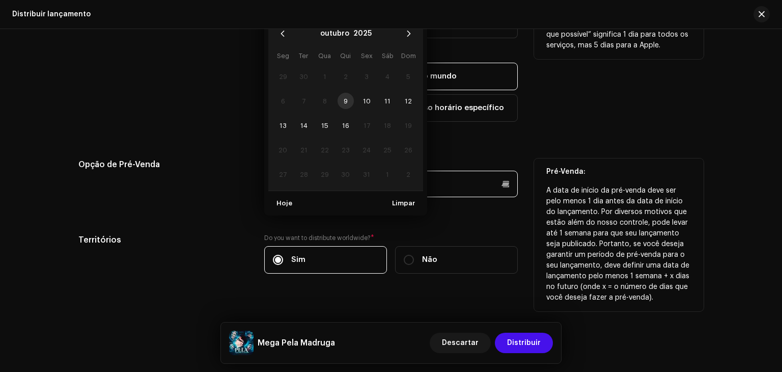
click at [388, 171] on p-datepicker "[DATE] Seg Ter Qua Qui Sex Sáb Dom 29 30 1 2 3 4 5 6 7 8 9 10 11 12 13 14 15 16…" at bounding box center [391, 184] width 254 height 26
click at [363, 93] on span "10" at bounding box center [366, 101] width 16 height 16
type input "[DATE]"
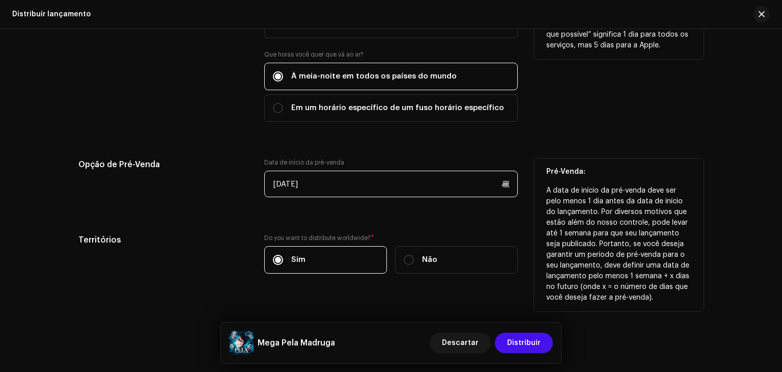
click at [397, 173] on input "[DATE]" at bounding box center [391, 184] width 254 height 26
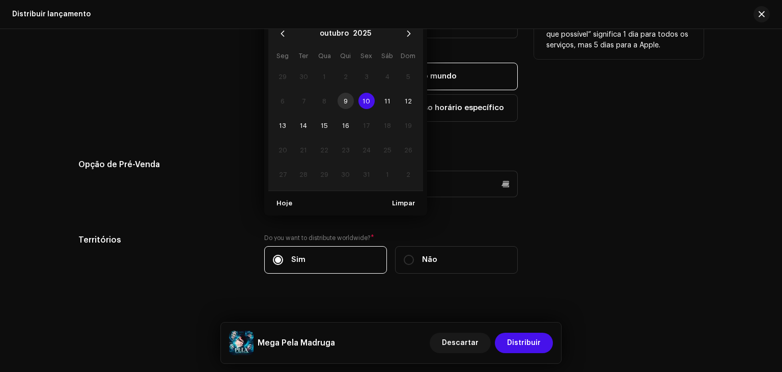
click at [441, 206] on div "Release Start Date How long does distribution take? Find out here . When do you…" at bounding box center [390, 91] width 625 height 390
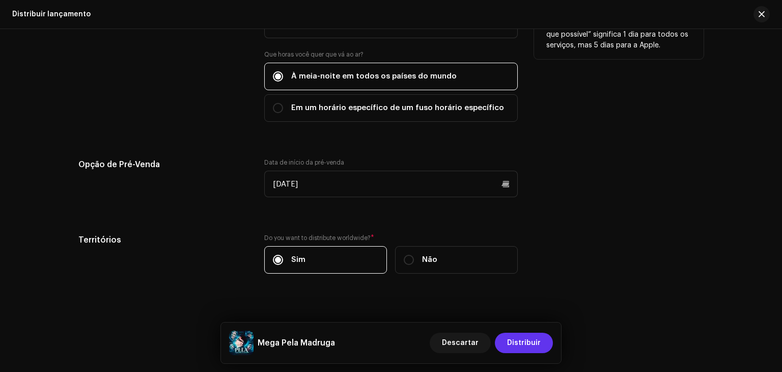
click at [535, 349] on span "Distribuir" at bounding box center [524, 343] width 34 height 20
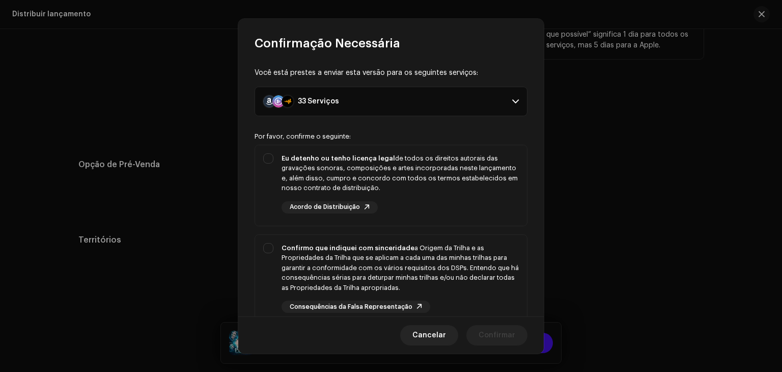
click at [472, 228] on p-selectbutton "Eu detenho ou tenho licença legal de todos os direitos autorais das gravações s…" at bounding box center [391, 288] width 273 height 287
click at [374, 187] on div "Eu detenho ou tenho licença legal de todos os direitos autorais das gravações s…" at bounding box center [400, 173] width 237 height 40
checkbox input "true"
click at [393, 267] on div "Confirmo que indiquei com sinceridade a Origem da Trilha e as Propriedades da T…" at bounding box center [400, 268] width 237 height 50
checkbox input "true"
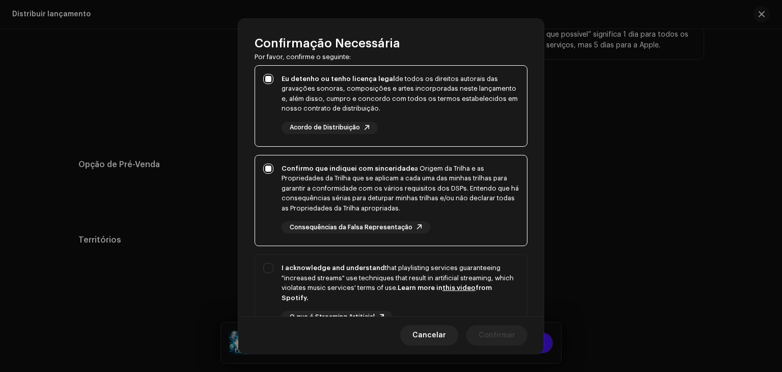
scroll to position [93, 0]
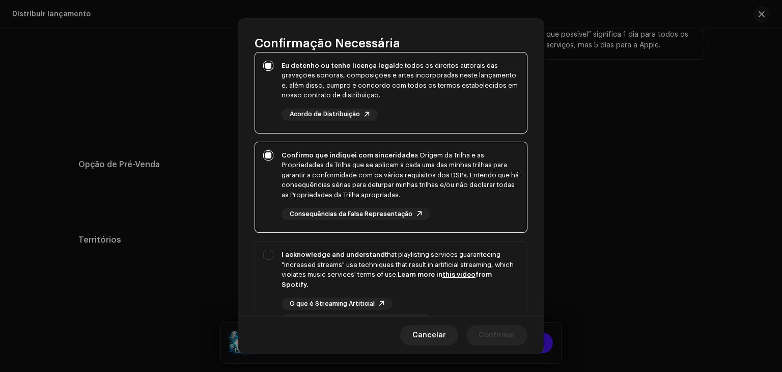
click at [433, 237] on p-selectbutton "Eu detenho ou tenho licença legal de todos os direitos autorais das gravações s…" at bounding box center [391, 195] width 273 height 287
click at [433, 261] on div "I acknowledge and understand that playlisting services guaranteeing "increased …" at bounding box center [400, 270] width 237 height 40
checkbox input "true"
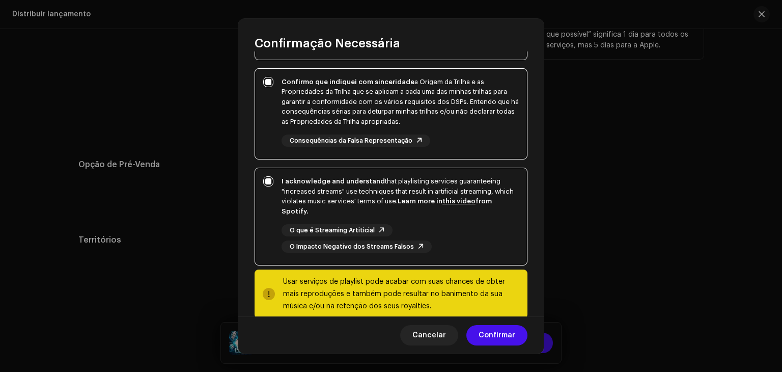
scroll to position [175, 0]
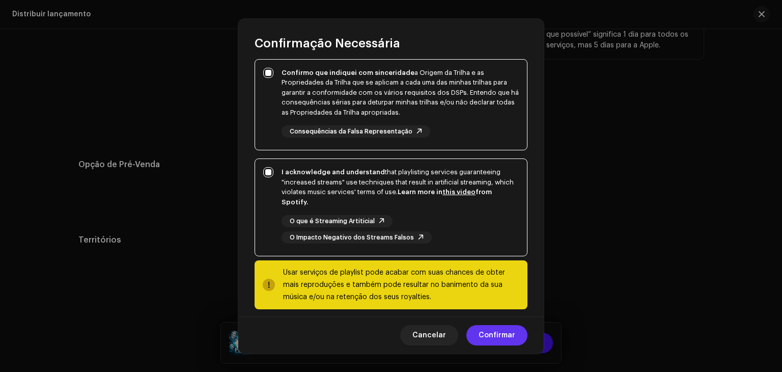
click at [505, 329] on span "Confirmar" at bounding box center [497, 335] width 37 height 20
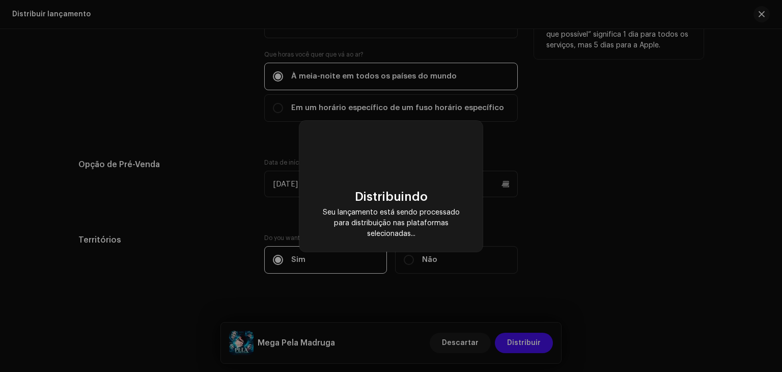
checkbox input "false"
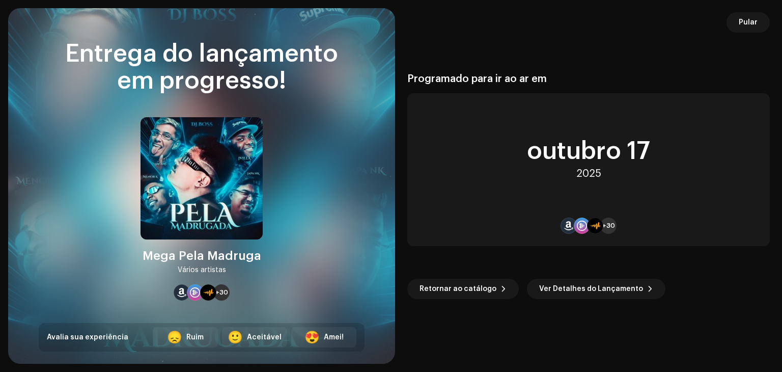
click at [493, 59] on div "Programado para ir ao ar em [DATE] +30 Retornar ao catálogo Ver Detalhes do Lan…" at bounding box center [588, 185] width 363 height 331
click at [612, 250] on div "Retornar ao catálogo Ver Detalhes do Lançamento" at bounding box center [588, 272] width 363 height 53
click at [745, 22] on span "Pular" at bounding box center [748, 22] width 19 height 20
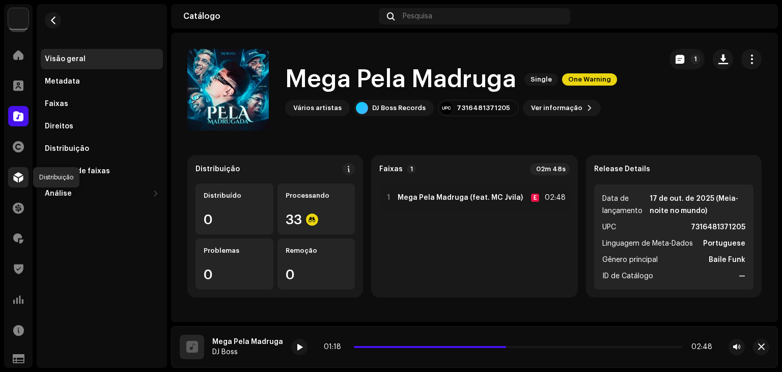
click at [11, 177] on div at bounding box center [18, 177] width 20 height 20
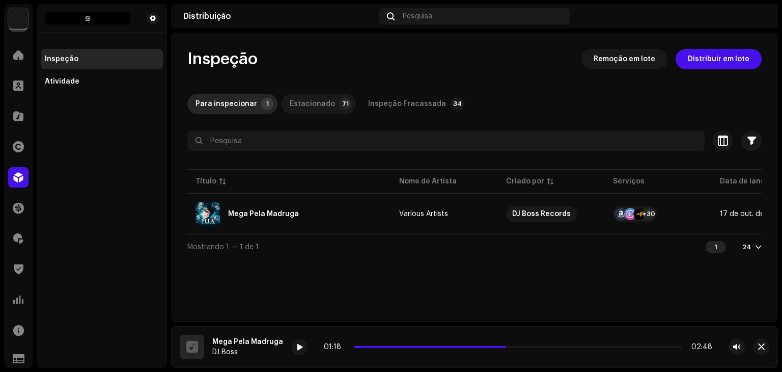
click at [315, 98] on div "Estacionado" at bounding box center [312, 104] width 45 height 20
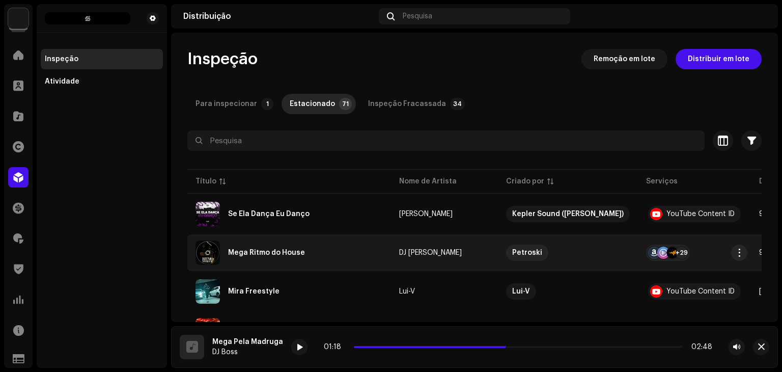
click at [684, 262] on td "+29" at bounding box center [694, 252] width 113 height 37
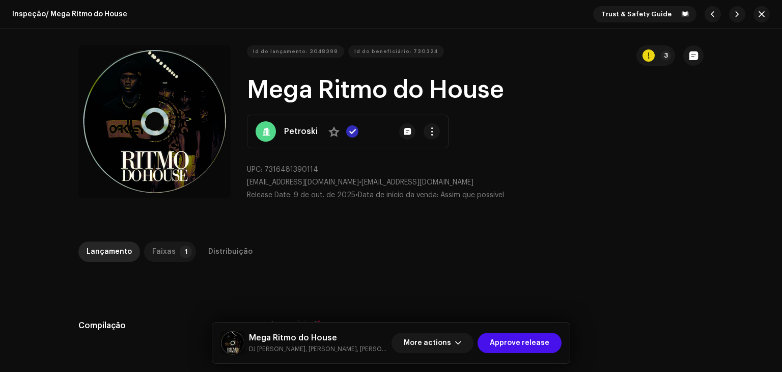
click at [180, 253] on p-badge "1" at bounding box center [186, 251] width 12 height 12
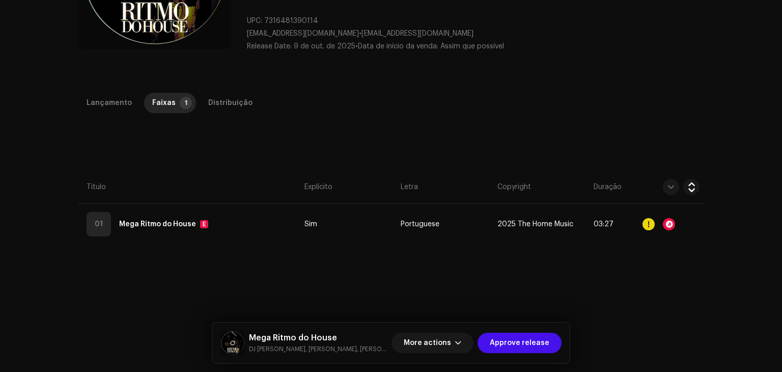
scroll to position [150, 0]
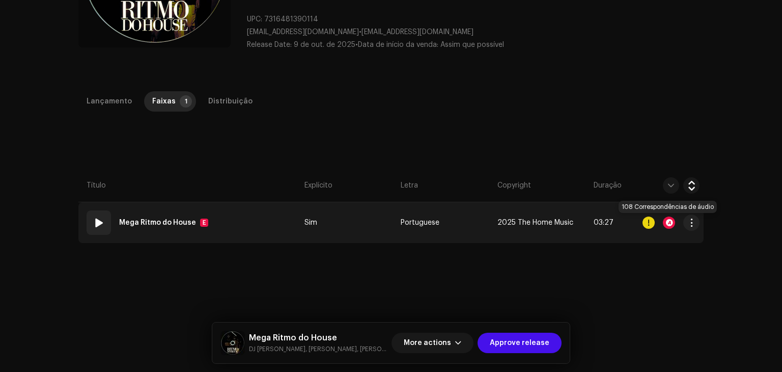
click at [666, 218] on div at bounding box center [669, 222] width 12 height 12
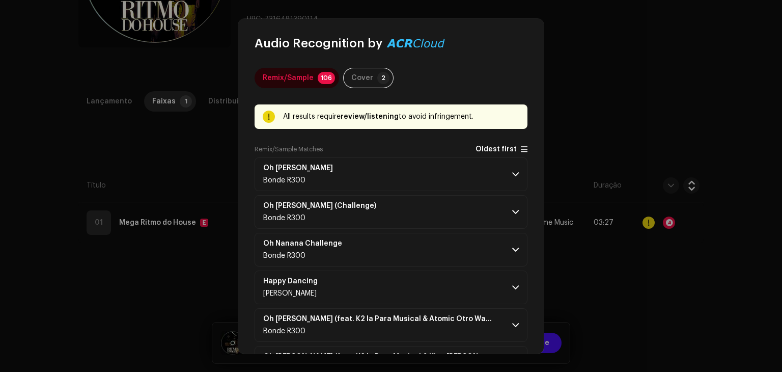
click at [512, 149] on span "Oldest first" at bounding box center [496, 150] width 41 height 8
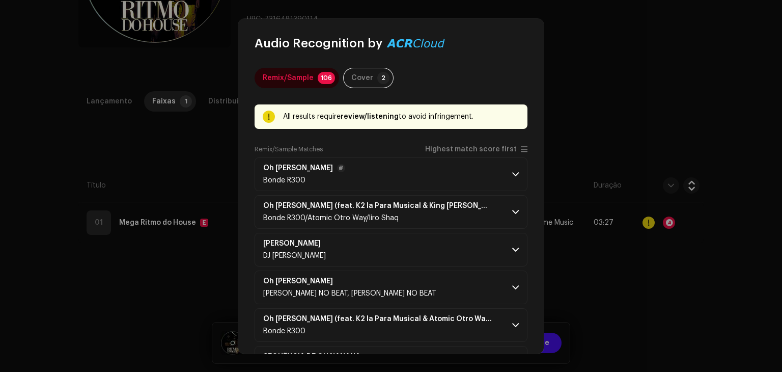
click at [505, 175] on p-accordion-header "Oh [PERSON_NAME] R300" at bounding box center [391, 174] width 273 height 34
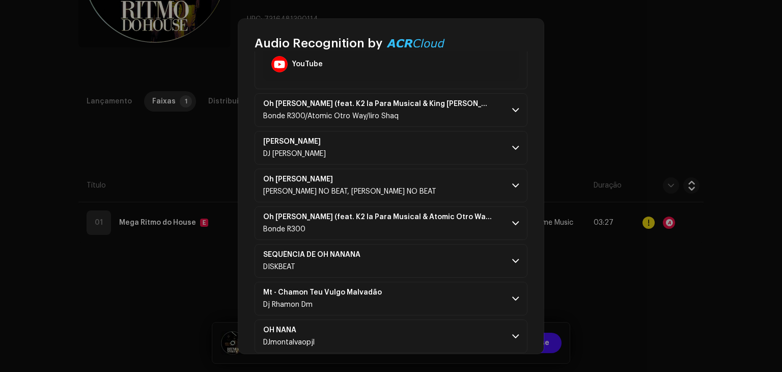
scroll to position [321, 0]
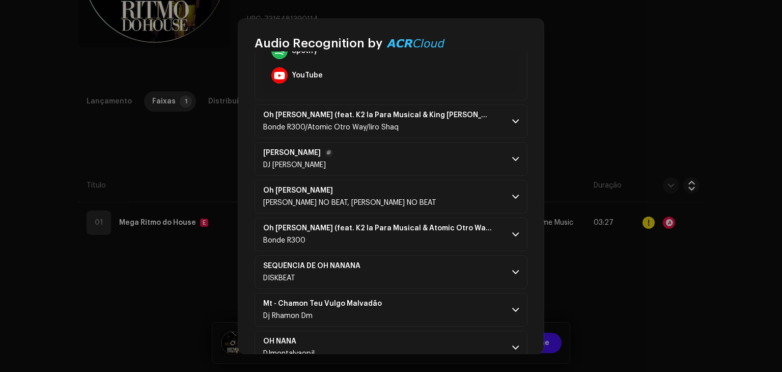
click at [489, 160] on p-accordion-header "[PERSON_NAME]" at bounding box center [391, 159] width 273 height 34
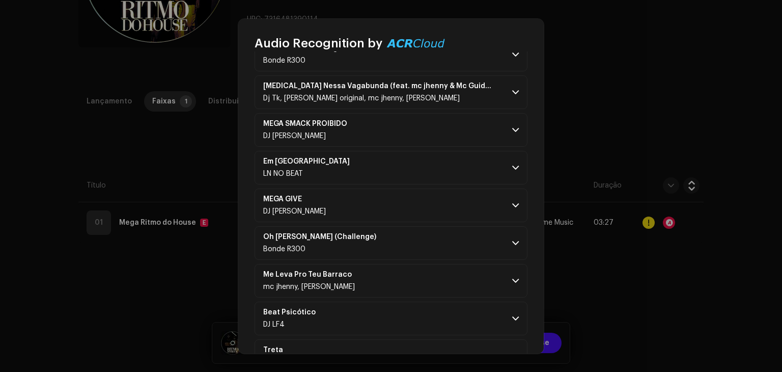
scroll to position [1235, 0]
click at [489, 167] on p-accordion-header "Em Cima da Laje LN NO BEAT" at bounding box center [391, 168] width 273 height 34
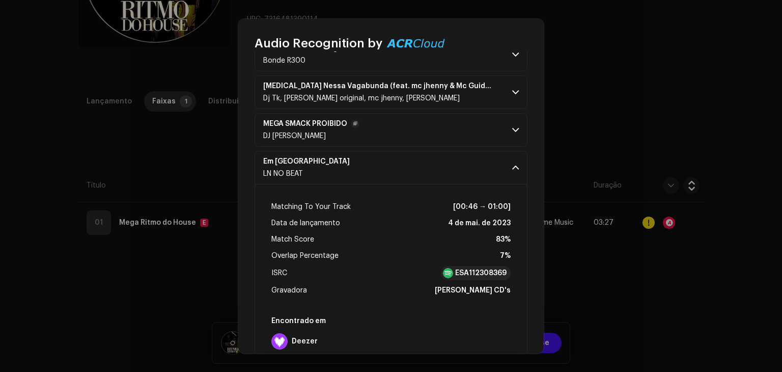
click at [501, 131] on p-accordion-header "MEGA SMACK PROIBIDO DJ [PERSON_NAME]" at bounding box center [391, 130] width 273 height 34
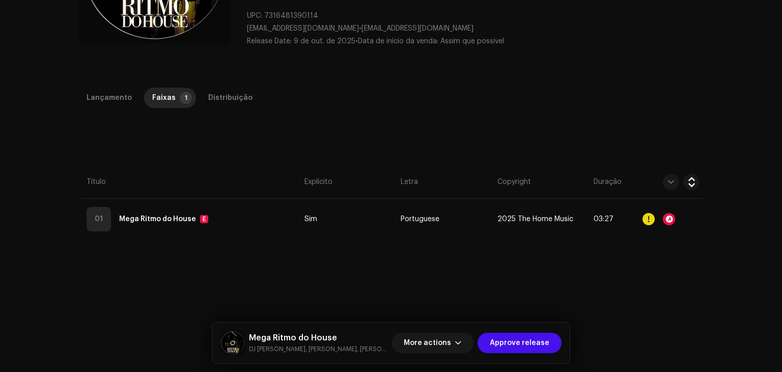
scroll to position [154, 0]
click at [509, 343] on span "Approve release" at bounding box center [520, 343] width 60 height 20
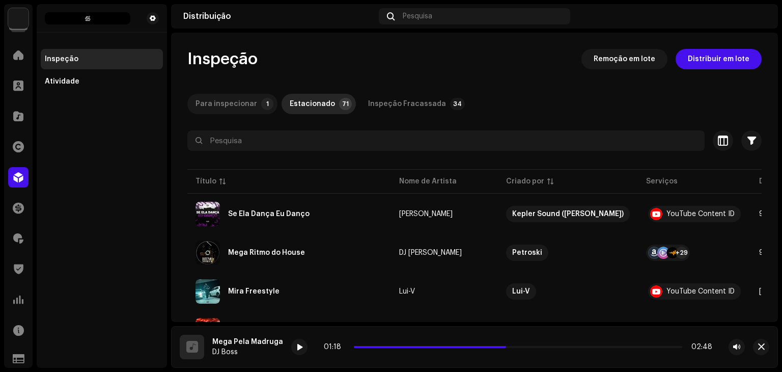
click at [230, 102] on div "Para inspecionar" at bounding box center [227, 104] width 62 height 20
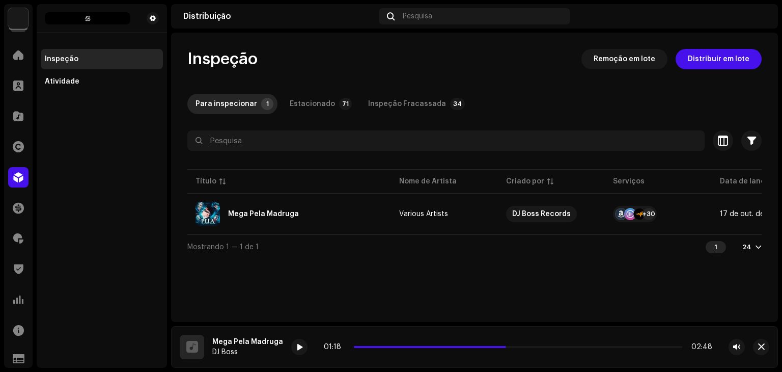
click at [325, 156] on div at bounding box center [474, 159] width 574 height 16
click at [532, 303] on div "Inspeção Remoção em lote Distribuir em lote Para inspecionar 1 Estacionado 71 I…" at bounding box center [474, 177] width 607 height 289
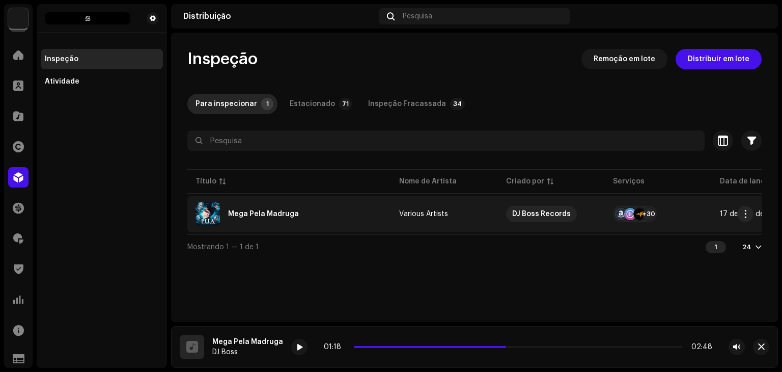
click at [698, 212] on re-a-table-services "+30" at bounding box center [658, 214] width 91 height 16
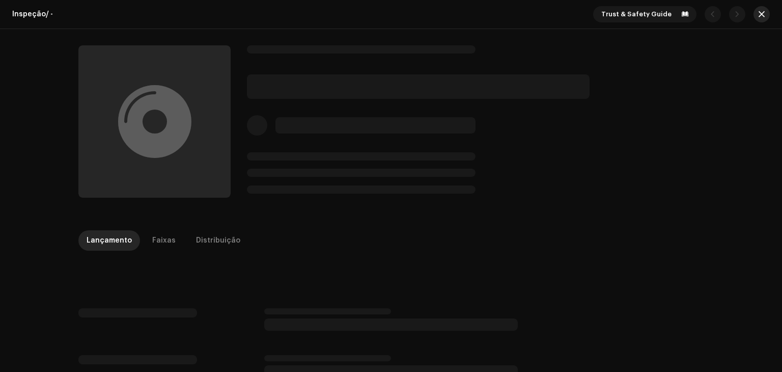
click at [760, 10] on span "button" at bounding box center [762, 14] width 6 height 8
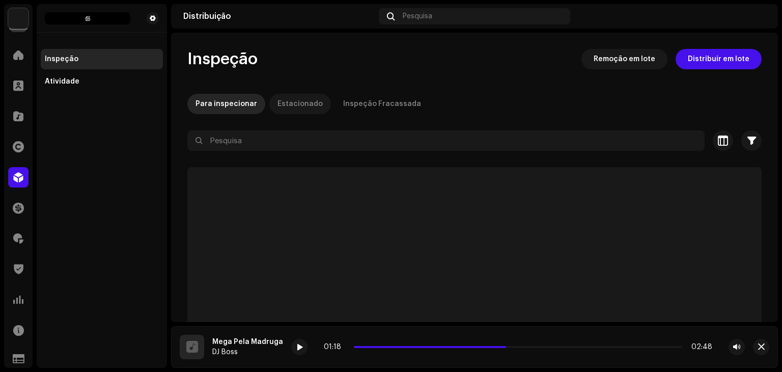
click at [314, 104] on p-tab "Estacionado" at bounding box center [300, 104] width 62 height 20
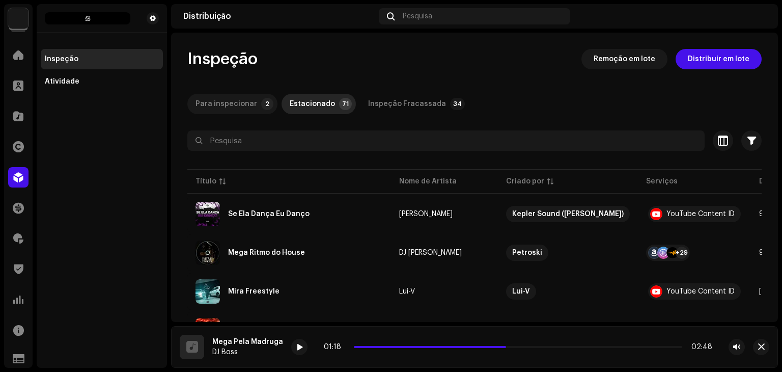
click at [220, 98] on div "Para inspecionar" at bounding box center [227, 104] width 62 height 20
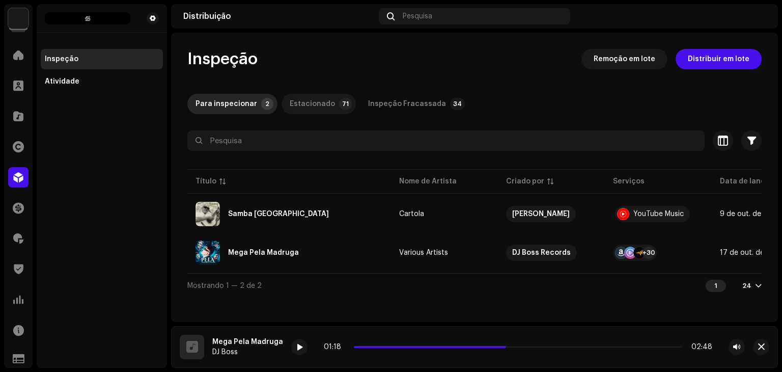
click at [308, 106] on div "Estacionado" at bounding box center [312, 104] width 45 height 20
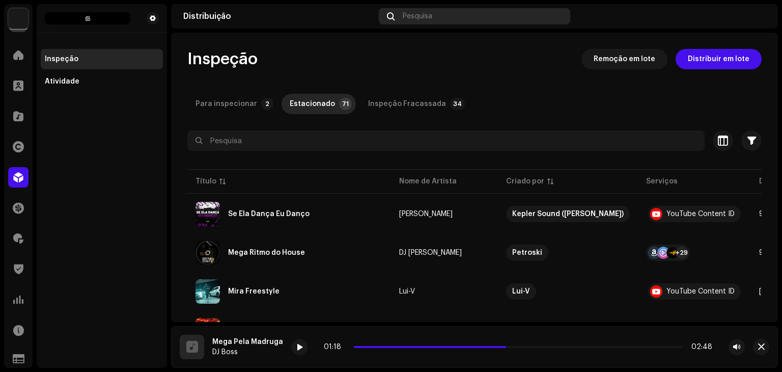
click at [424, 19] on span "Pesquisa" at bounding box center [418, 16] width 30 height 8
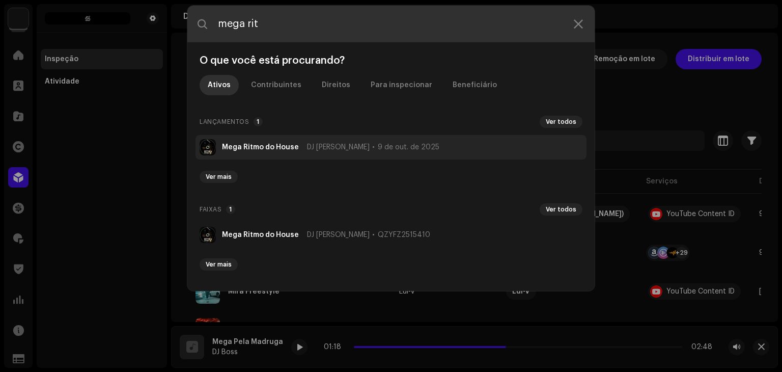
type input "mega rit"
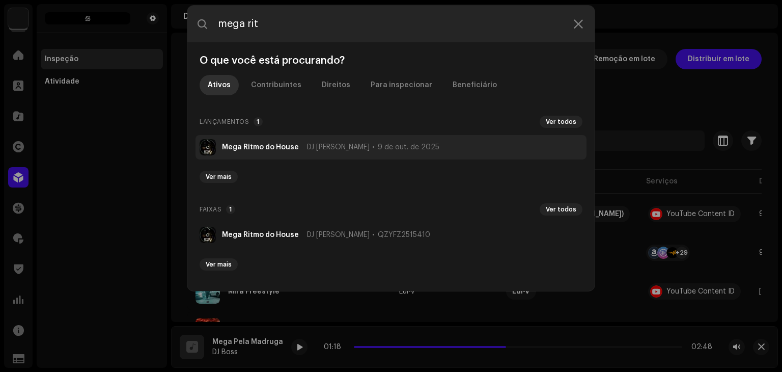
click at [344, 149] on span "DJ [PERSON_NAME]" at bounding box center [338, 147] width 63 height 8
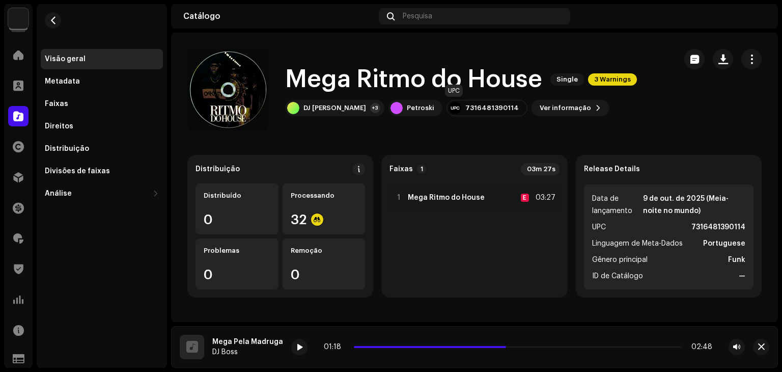
click at [466, 109] on div "7316481390114" at bounding box center [491, 108] width 53 height 8
copy div "7316481390114"
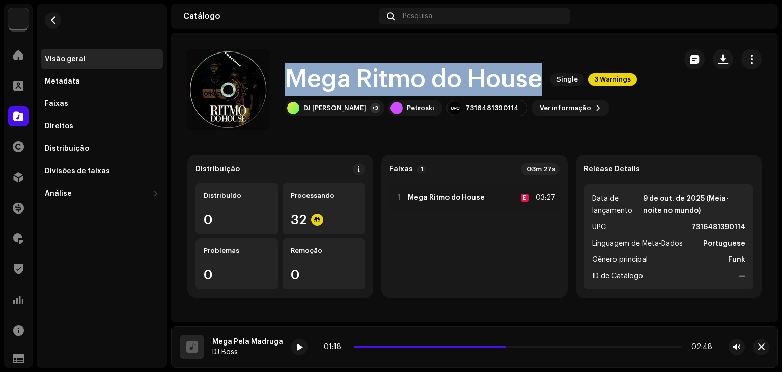
drag, startPoint x: 288, startPoint y: 79, endPoint x: 540, endPoint y: 91, distance: 252.9
click at [540, 91] on h1 "Mega Ritmo do House" at bounding box center [413, 79] width 257 height 33
copy h1 "Mega Ritmo do House"
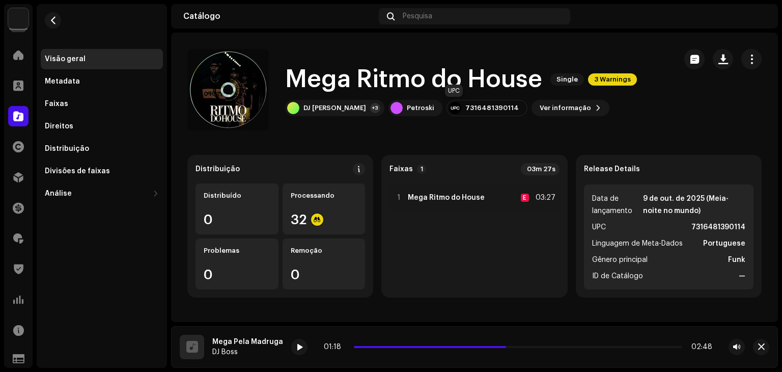
click at [465, 104] on div "7316481390114" at bounding box center [491, 108] width 53 height 8
copy div "7316481390114"
click at [752, 60] on button "button" at bounding box center [751, 59] width 20 height 20
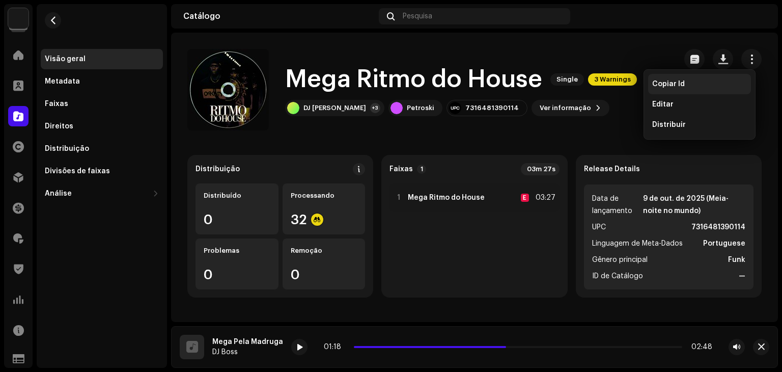
click at [668, 86] on span "Copiar Id" at bounding box center [668, 84] width 33 height 8
